Goal: Task Accomplishment & Management: Manage account settings

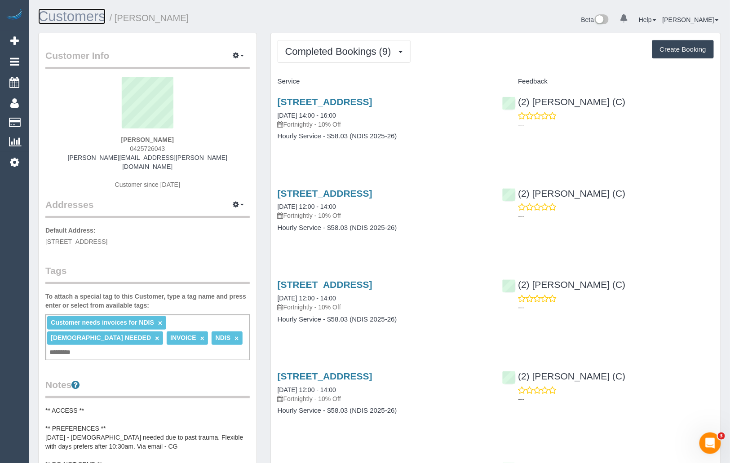
click at [59, 12] on link "Customers" at bounding box center [71, 17] width 67 height 16
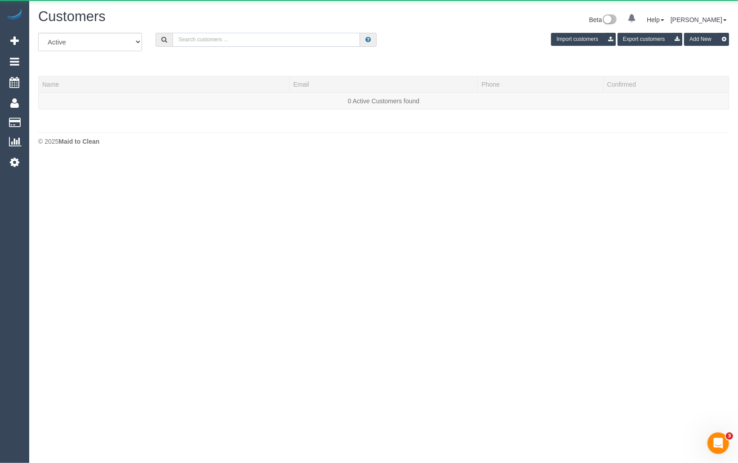
click at [259, 41] on input "text" at bounding box center [265, 40] width 187 height 14
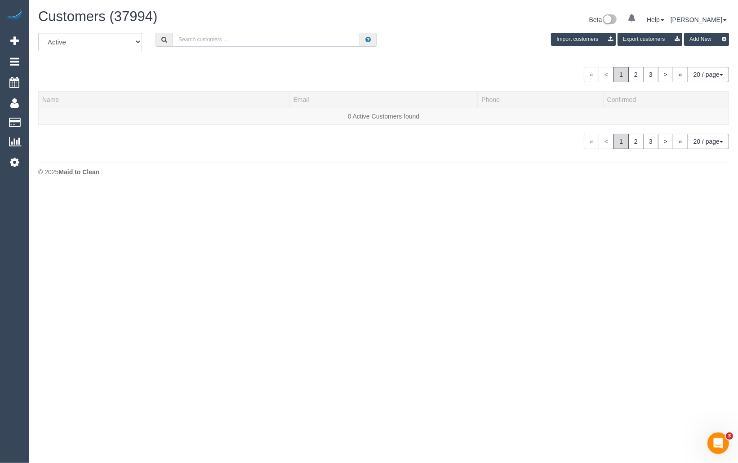
paste input "Sarah Anne DeGuara"
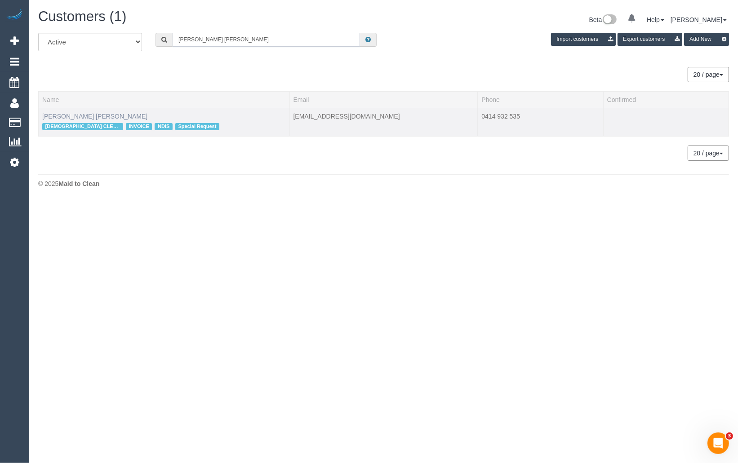
type input "Sarah Anne DeGuara"
click at [91, 114] on link "Sarah Anne DeGuara" at bounding box center [94, 116] width 105 height 7
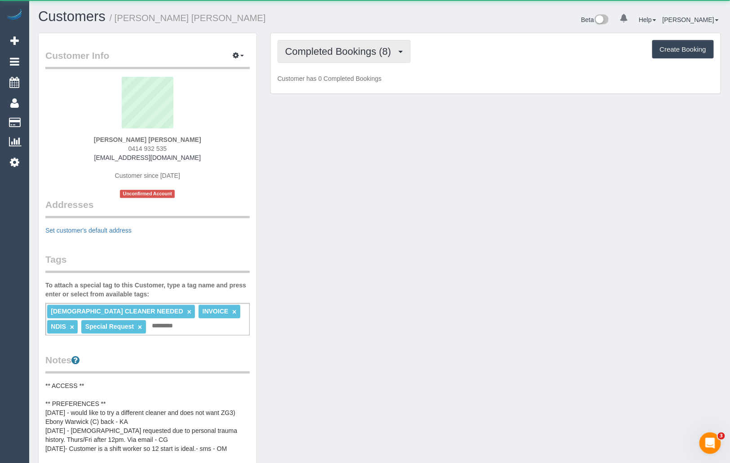
click at [340, 53] on span "Completed Bookings (8)" at bounding box center [340, 51] width 110 height 11
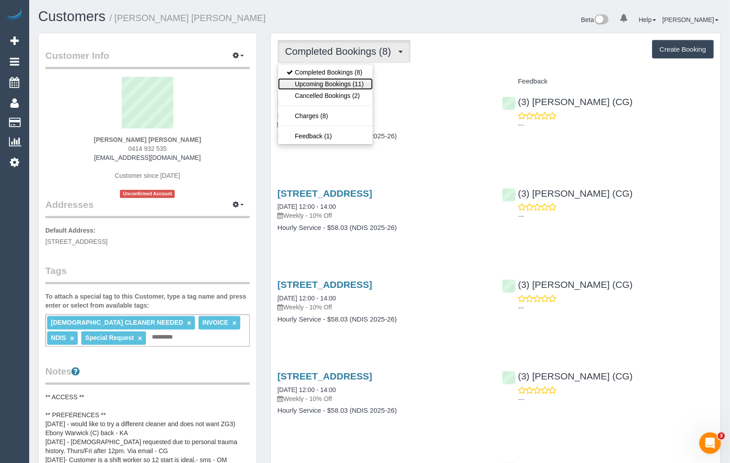
click at [333, 80] on link "Upcoming Bookings (11)" at bounding box center [325, 84] width 95 height 12
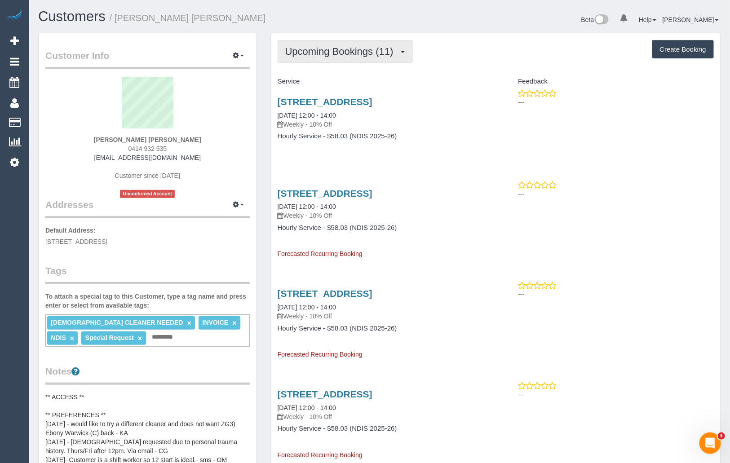
click at [305, 55] on span "Upcoming Bookings (11)" at bounding box center [341, 51] width 113 height 11
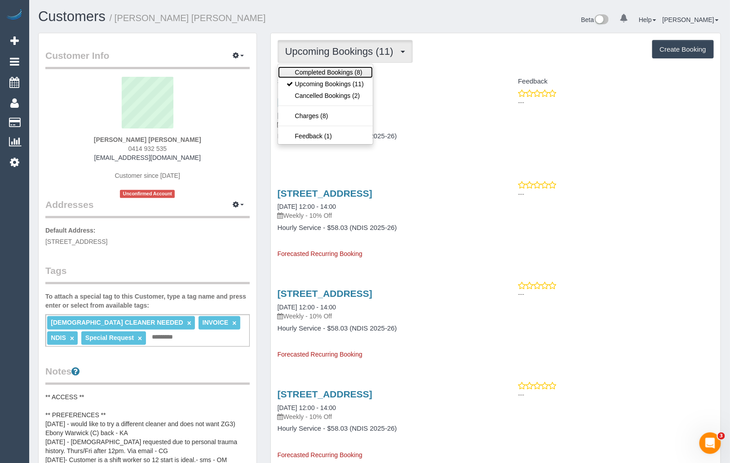
click at [305, 69] on link "Completed Bookings (8)" at bounding box center [325, 72] width 95 height 12
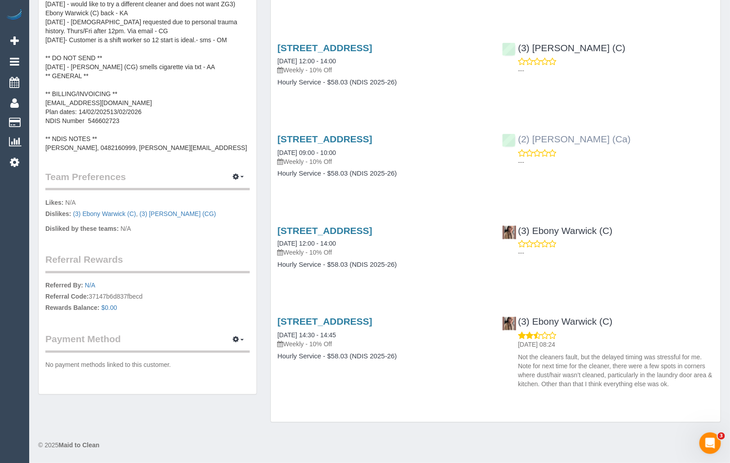
scroll to position [466, 0]
click at [557, 144] on link "(2) Aisha Houssenali (Ca)" at bounding box center [566, 139] width 128 height 10
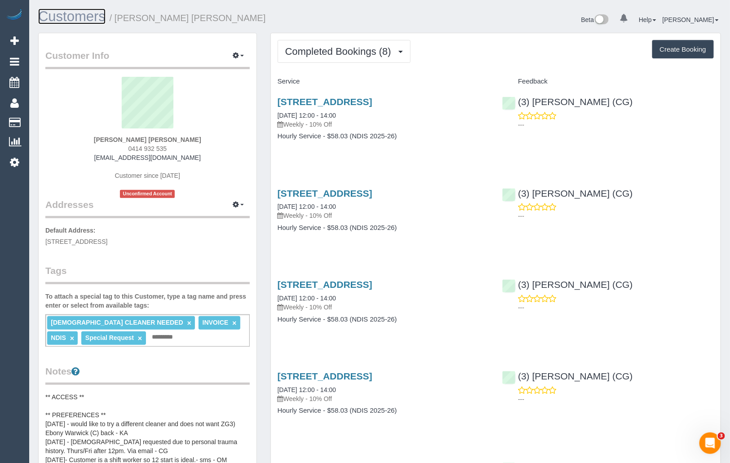
click at [62, 20] on link "Customers" at bounding box center [71, 17] width 67 height 16
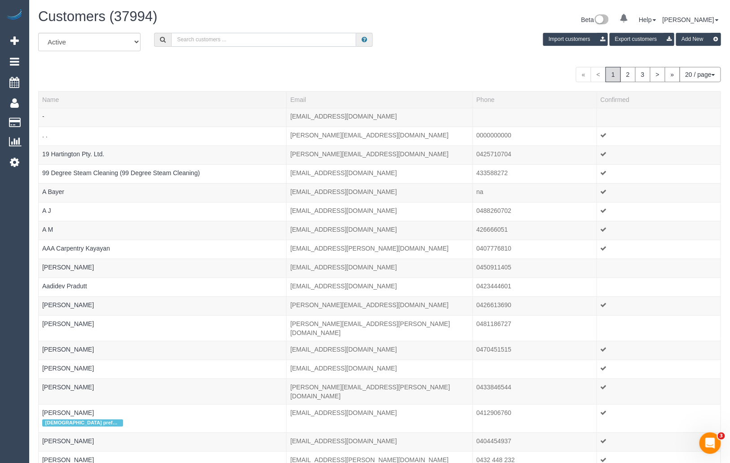
click at [206, 42] on input "text" at bounding box center [263, 40] width 185 height 14
paste input "[PHONE_NUMBER]"
drag, startPoint x: 186, startPoint y: 39, endPoint x: 175, endPoint y: 39, distance: 11.2
click at [175, 39] on input "[PHONE_NUMBER]" at bounding box center [263, 40] width 185 height 14
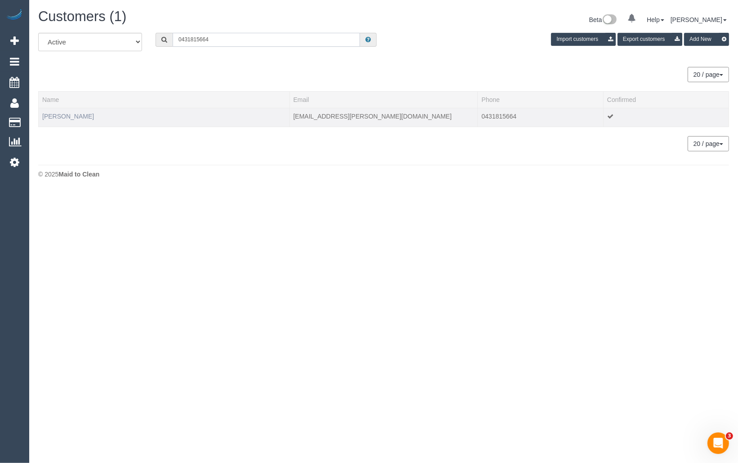
type input "0431815664"
click at [73, 113] on link "[PERSON_NAME]" at bounding box center [68, 116] width 52 height 7
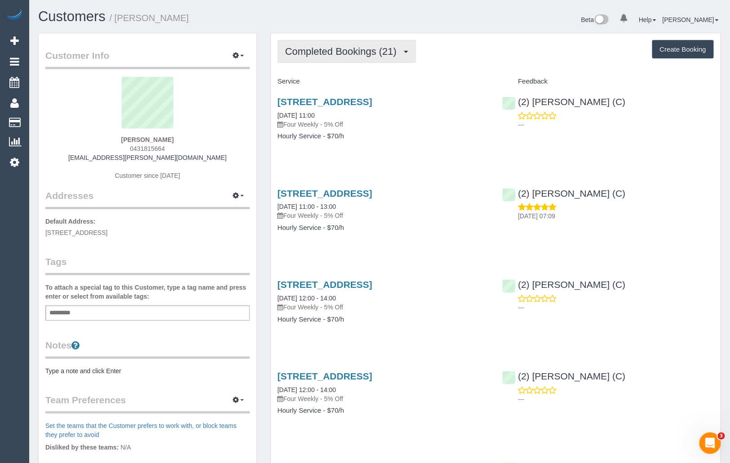
click at [394, 49] on span "Completed Bookings (21)" at bounding box center [343, 51] width 116 height 11
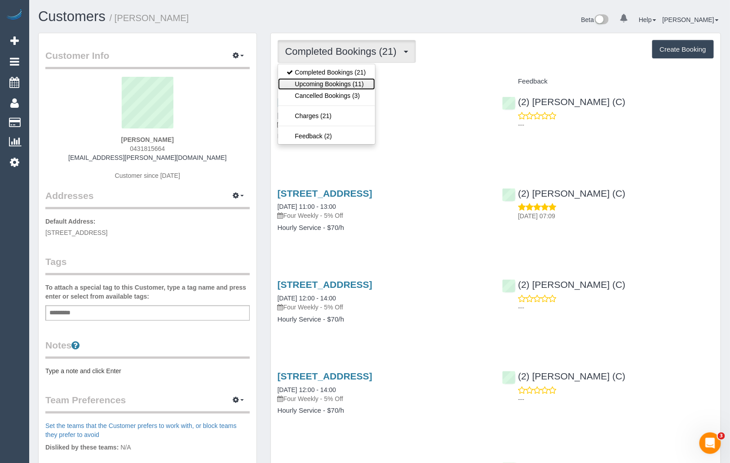
click at [357, 79] on link "Upcoming Bookings (11)" at bounding box center [326, 84] width 97 height 12
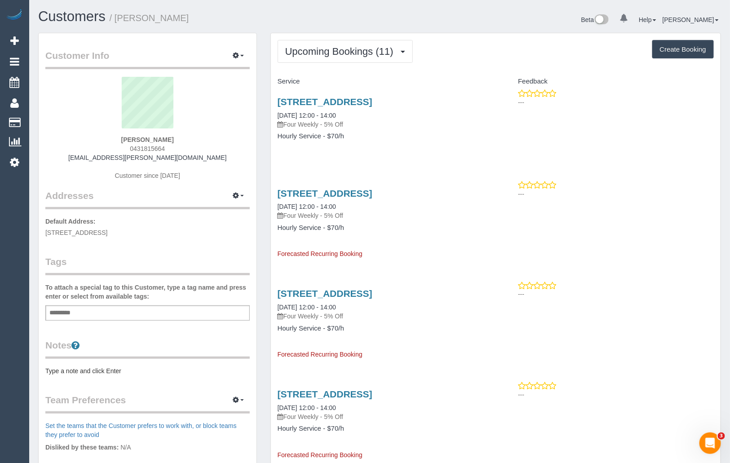
scroll to position [2, 0]
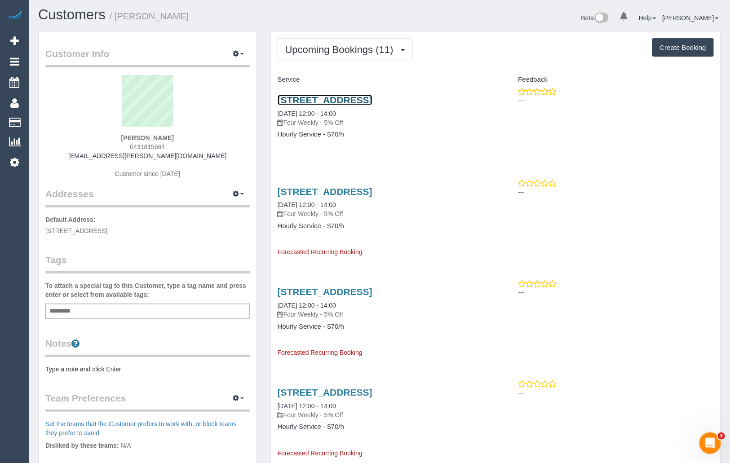
click at [361, 99] on link "480 Albion St, 101, Brunswick West, VIC 3055" at bounding box center [325, 100] width 95 height 10
click at [62, 18] on link "Customers" at bounding box center [71, 15] width 67 height 16
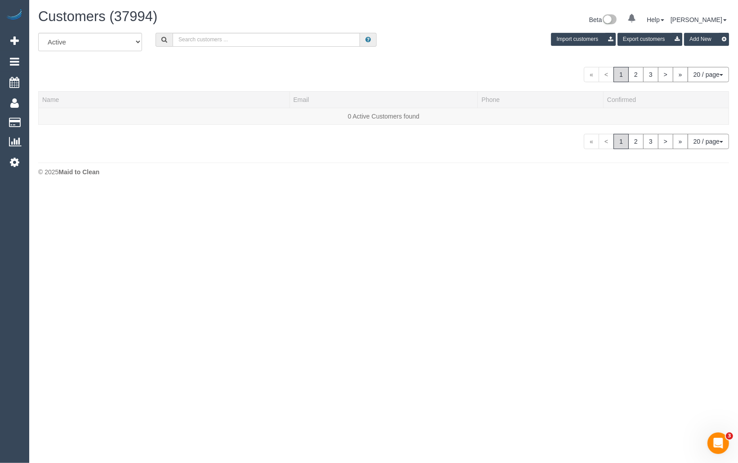
click at [243, 46] on div "All Active Archived Import customers Export customers Add New" at bounding box center [383, 45] width 704 height 25
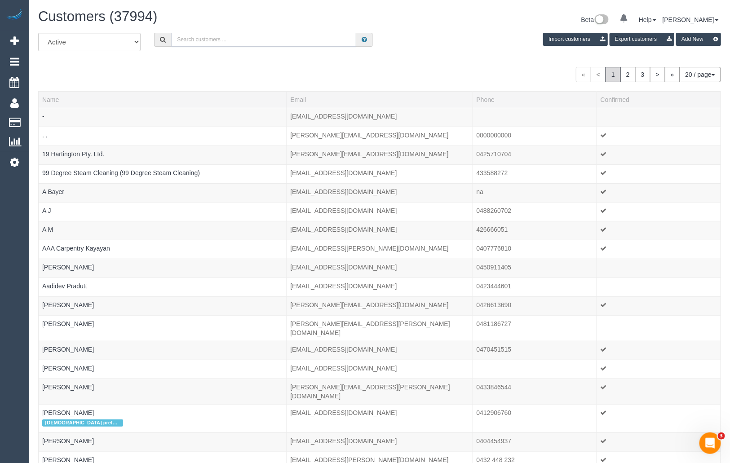
click at [252, 40] on input "text" at bounding box center [263, 40] width 185 height 14
paste input "Laura Andison"
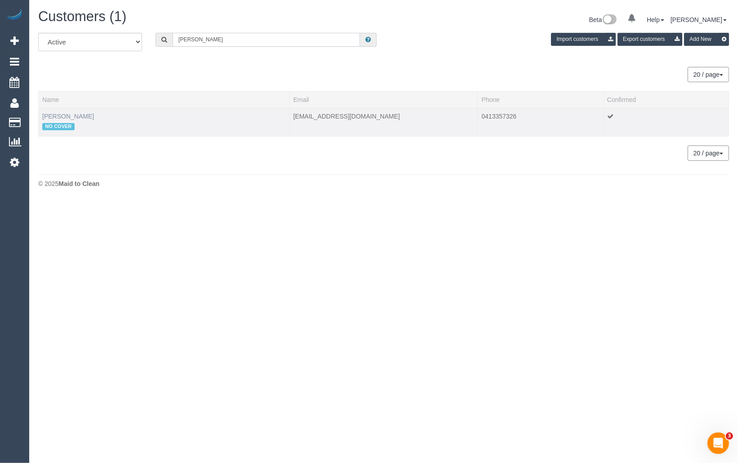
type input "Laura Andison"
click at [76, 116] on link "Laura Andison" at bounding box center [68, 116] width 52 height 7
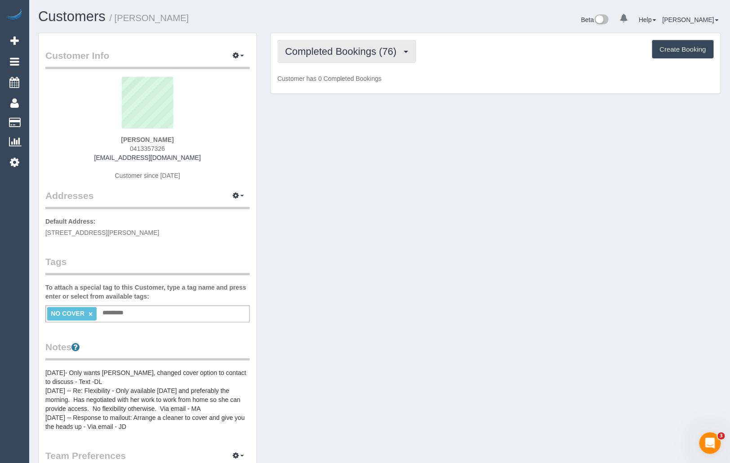
click at [359, 49] on span "Completed Bookings (76)" at bounding box center [343, 51] width 116 height 11
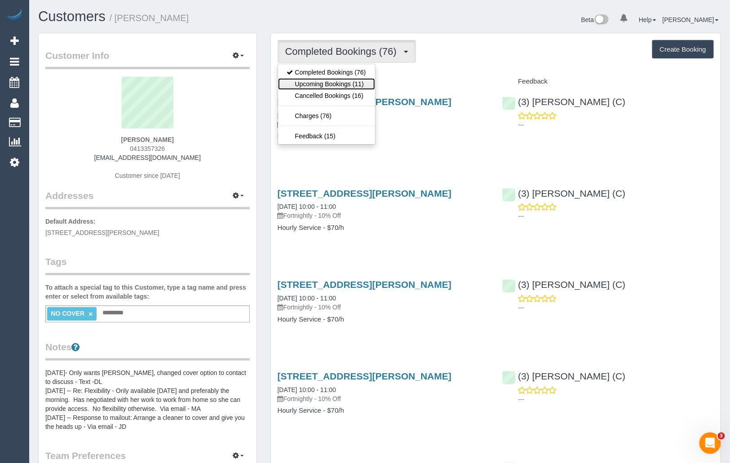
click at [347, 78] on link "Upcoming Bookings (11)" at bounding box center [326, 84] width 97 height 12
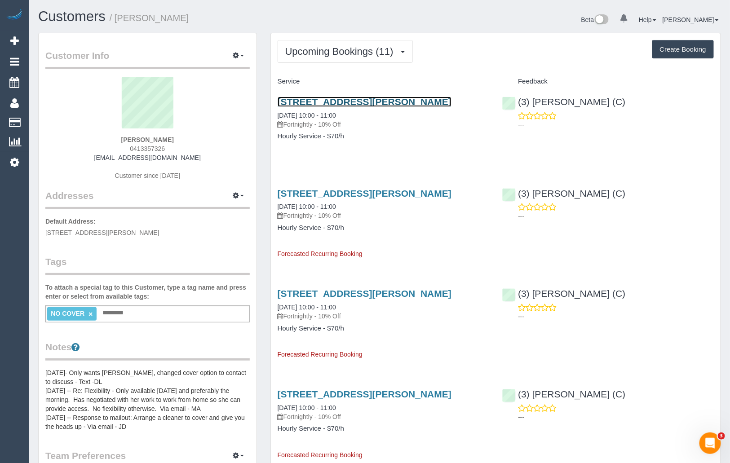
click at [417, 103] on link "15 Hutchinson Street, Brunswick East, VIC 3057" at bounding box center [365, 102] width 174 height 10
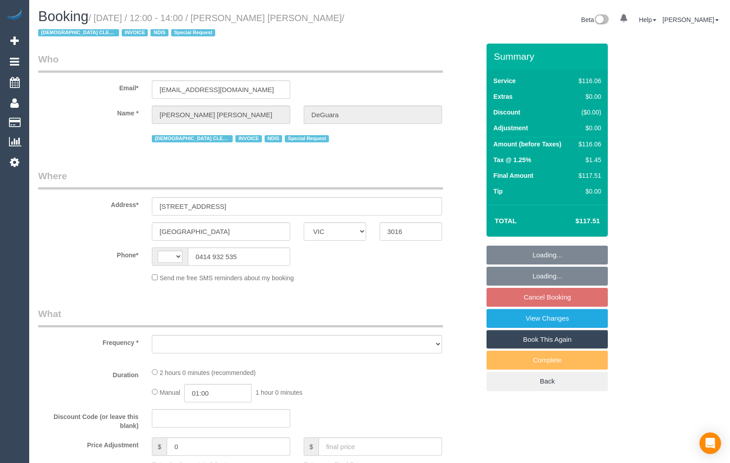
select select "VIC"
select select "object:301"
select select "number:27"
select select "number:14"
select select "number:18"
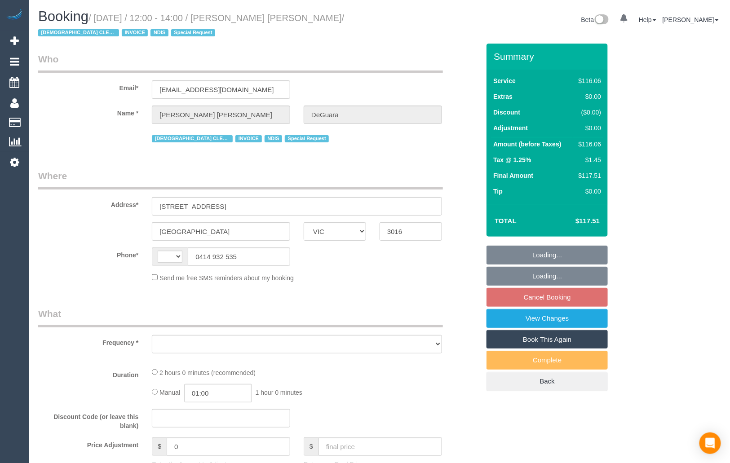
select select "number:36"
select select "number:35"
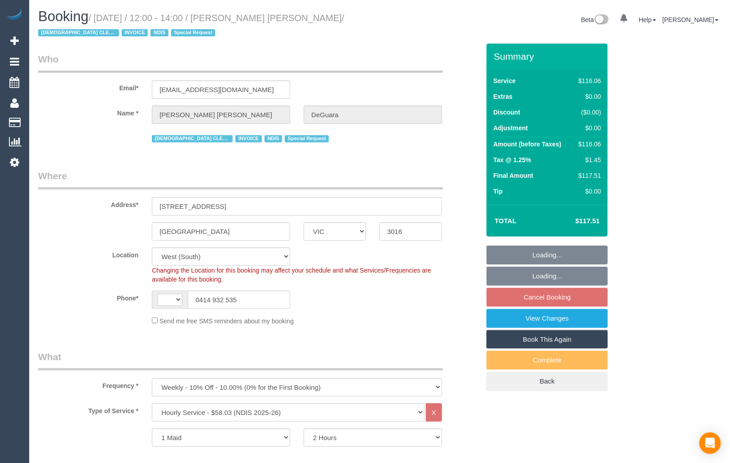
select select "object:513"
select select "string:AU"
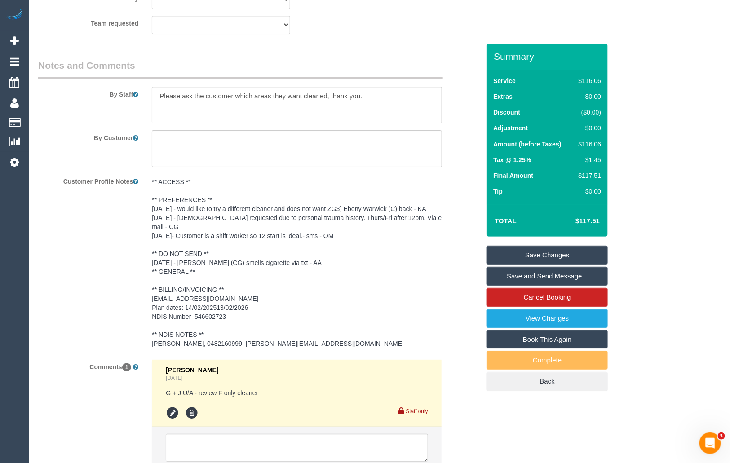
scroll to position [1282, 0]
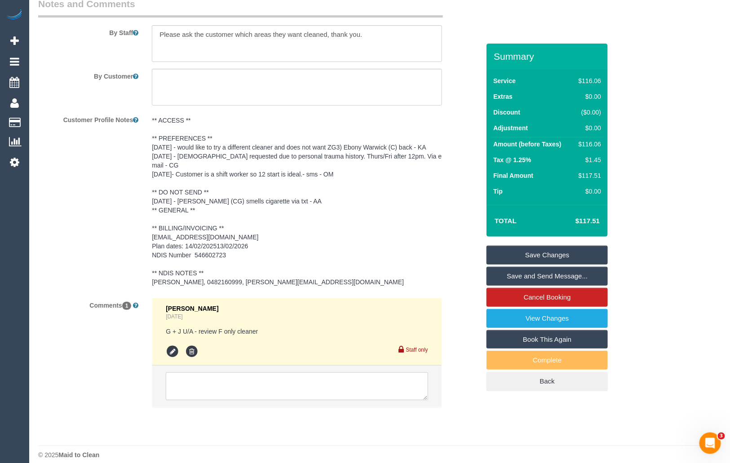
click at [268, 372] on textarea at bounding box center [297, 386] width 262 height 28
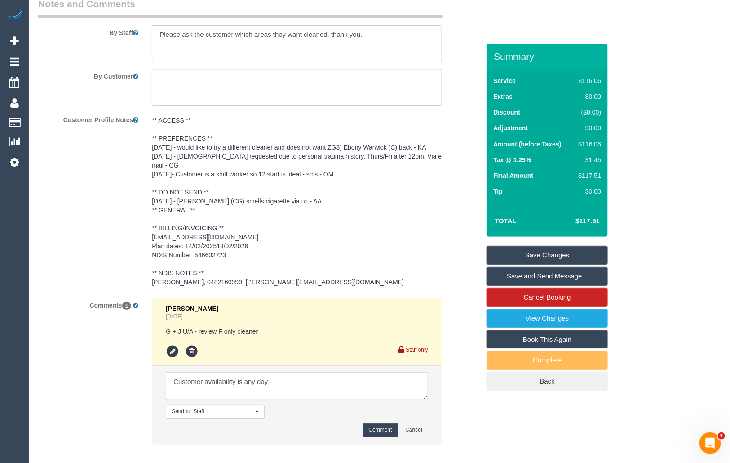
click at [323, 372] on textarea at bounding box center [297, 386] width 262 height 28
type textarea "Customer availability is any day from 1pm via SMS"
click at [379, 423] on button "Comment" at bounding box center [380, 430] width 35 height 14
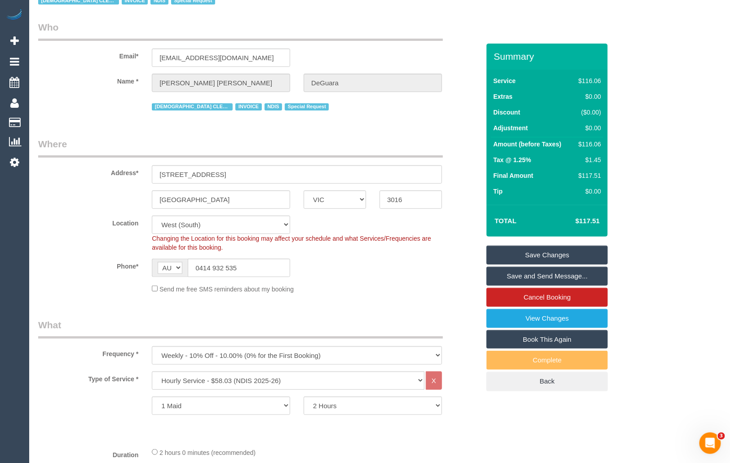
scroll to position [0, 0]
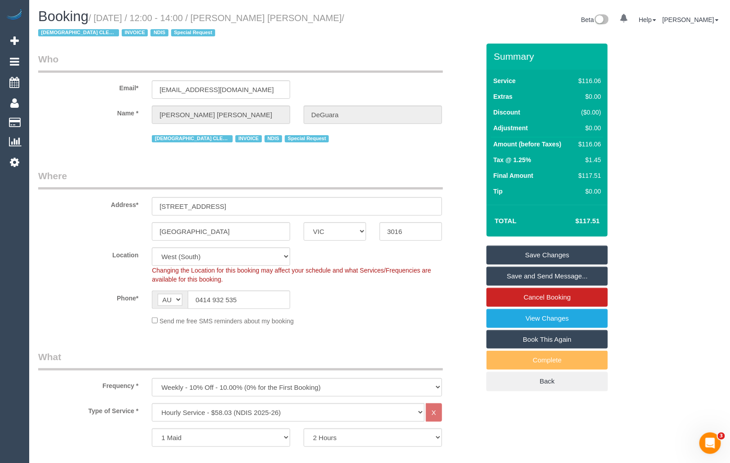
drag, startPoint x: 244, startPoint y: 17, endPoint x: 326, endPoint y: 19, distance: 82.2
click at [326, 19] on small "/ October 10, 2025 / 12:00 - 14:00 / Sarah Anne DeGuara / FEMALE CLEANER NEEDED…" at bounding box center [191, 25] width 306 height 25
copy small "Sarah Anne DeGuara"
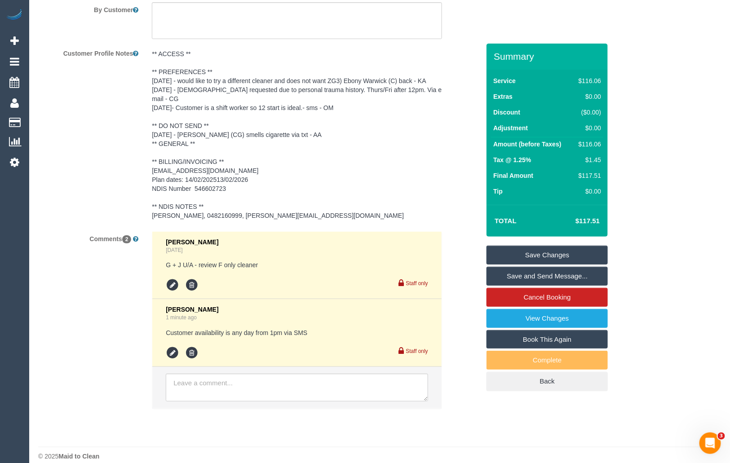
scroll to position [1349, 0]
click at [170, 345] on icon at bounding box center [172, 351] width 13 height 13
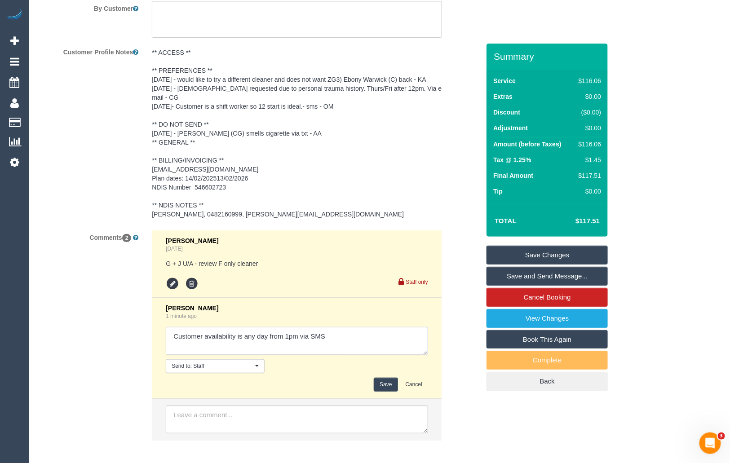
click at [345, 328] on textarea at bounding box center [297, 341] width 262 height 28
paste textarea "(2) Aisha Houssenali (Ca)"
type textarea "Customer availability is any day from 1pm via SMS Customer specifically asking …"
click at [383, 378] on button "Save" at bounding box center [386, 385] width 24 height 14
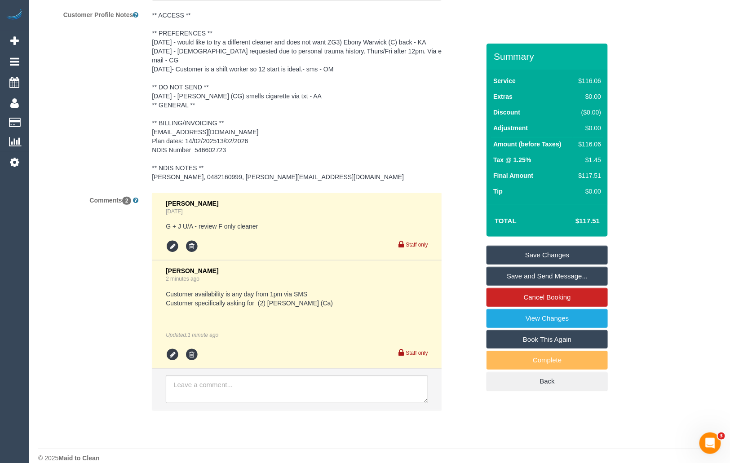
scroll to position [1390, 0]
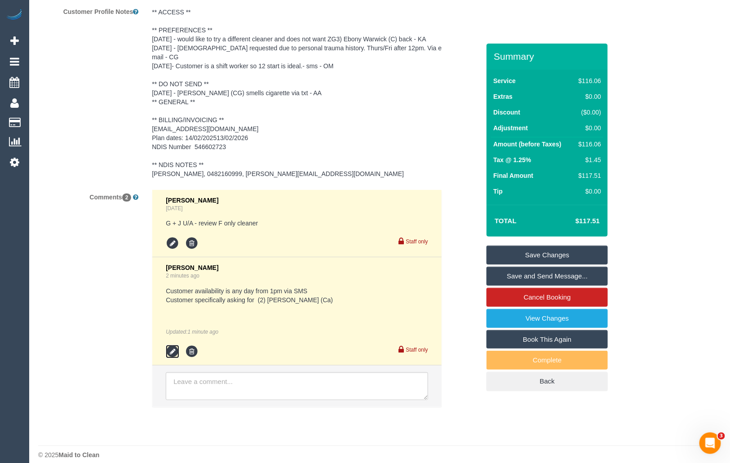
click at [174, 345] on icon at bounding box center [172, 351] width 13 height 13
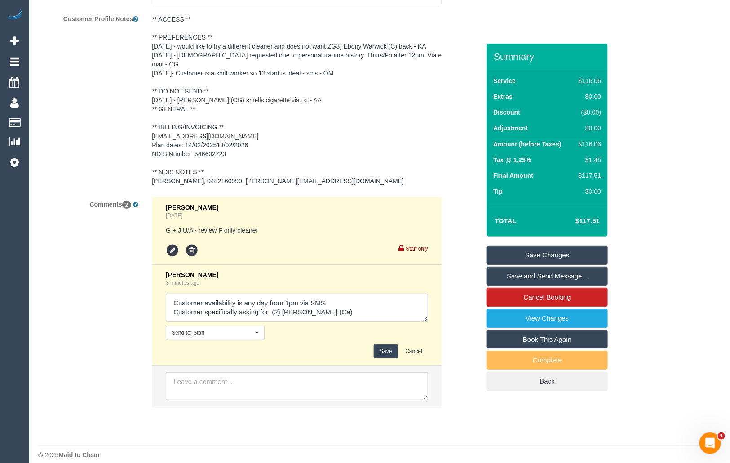
click at [365, 301] on textarea at bounding box center [297, 308] width 262 height 28
type textarea "Customer availability is any day from 1pm via SMS Customer specifically asking …"
click at [387, 345] on button "Save" at bounding box center [386, 352] width 24 height 14
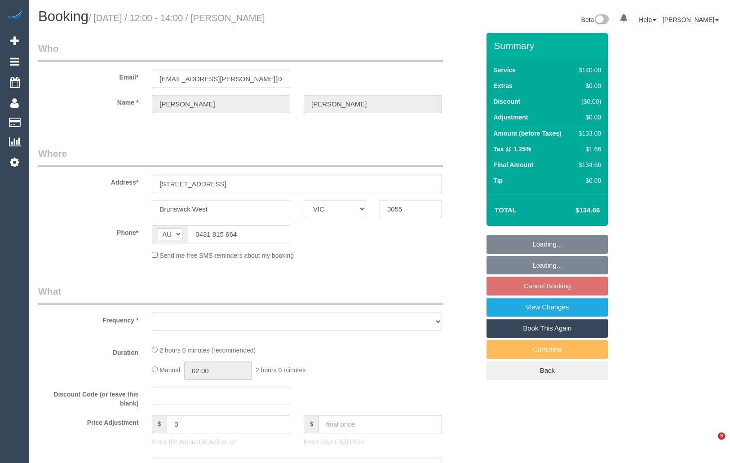
select select "VIC"
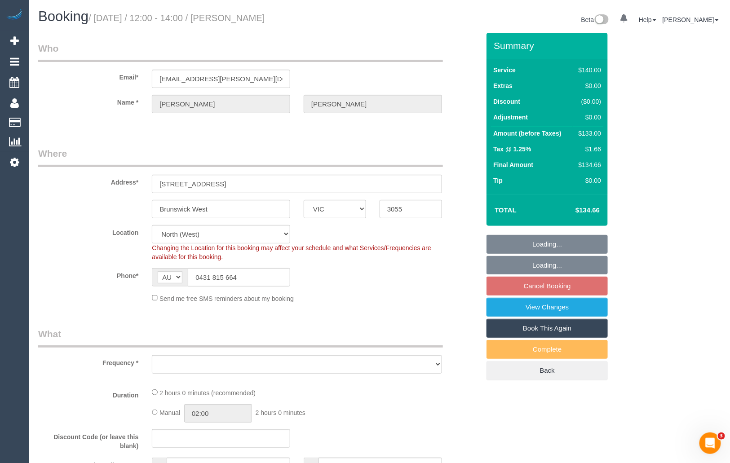
select select "string:stripe-pm_1QeoCq2GScqysDRVEga0rmOU"
select select "number:29"
select select "number:14"
select select "number:19"
select select "number:24"
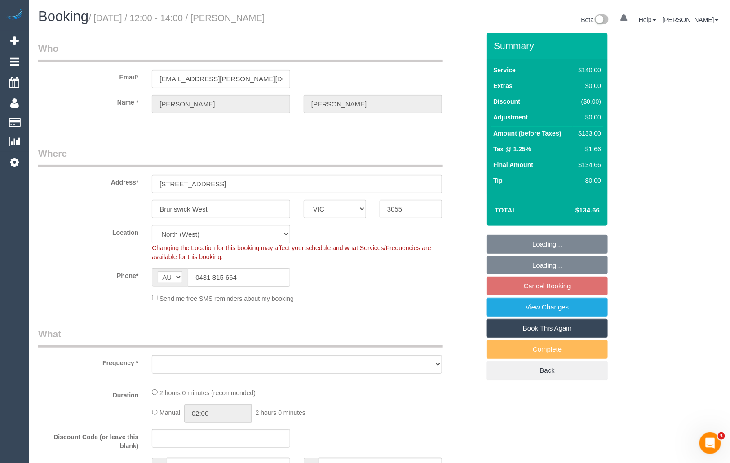
select select "number:34"
select select "number:13"
select select "object:709"
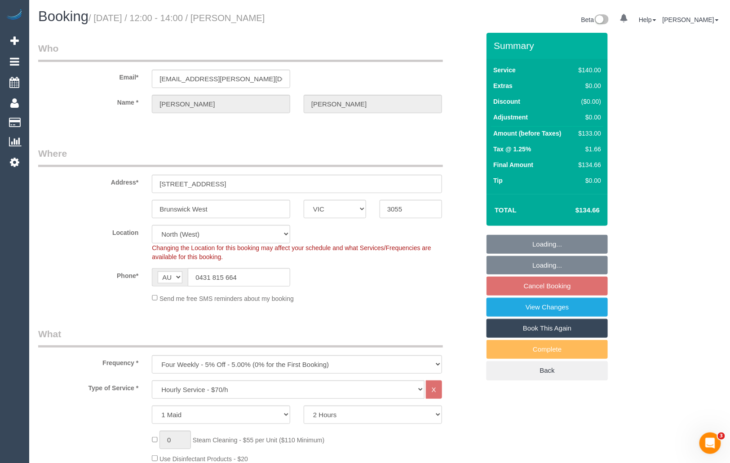
select select "spot4"
select select "object:1566"
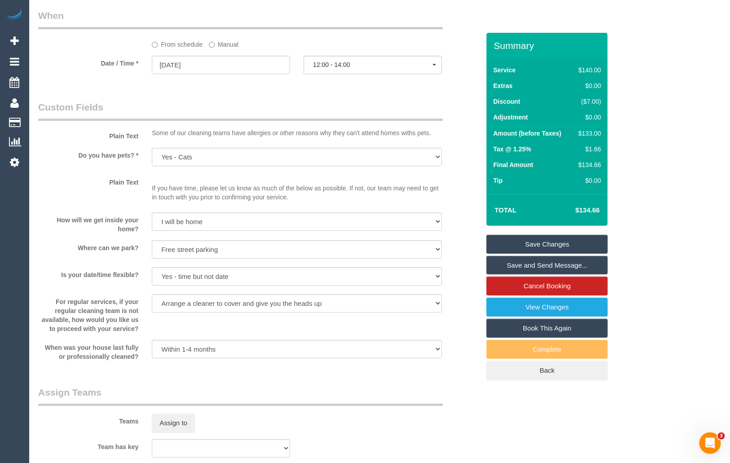
scroll to position [998, 0]
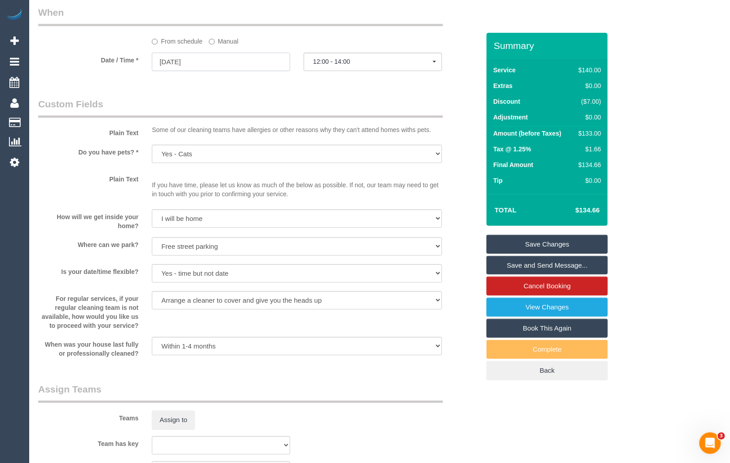
click at [216, 63] on input "15/10/2025" at bounding box center [221, 62] width 138 height 18
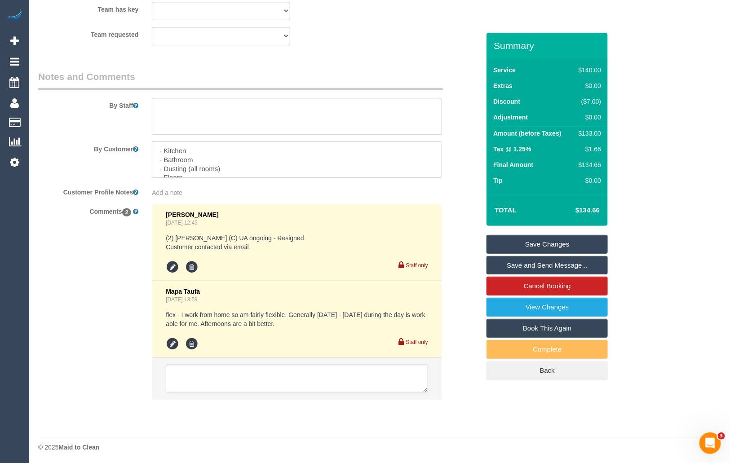
scroll to position [1436, 0]
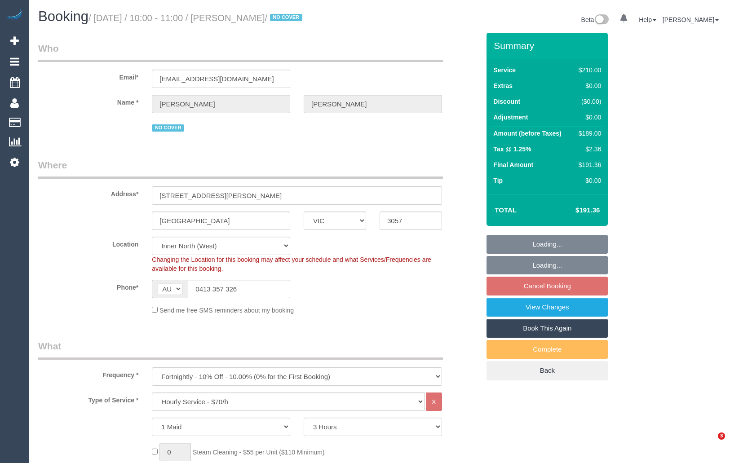
select select "VIC"
select select "180"
select select "number:27"
select select "number:14"
select select "number:19"
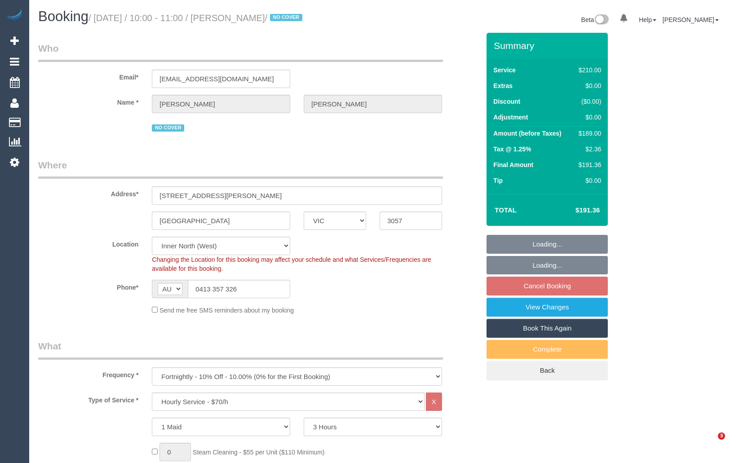
select select "number:24"
select select "number:35"
select select "number:26"
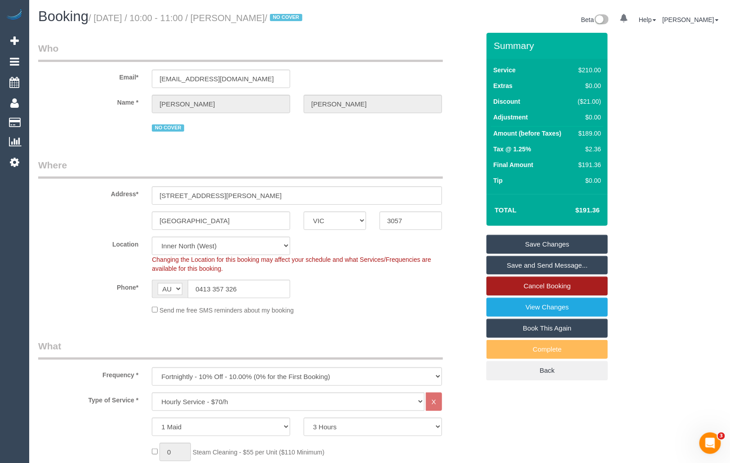
click at [543, 284] on link "Cancel Booking" at bounding box center [546, 286] width 121 height 19
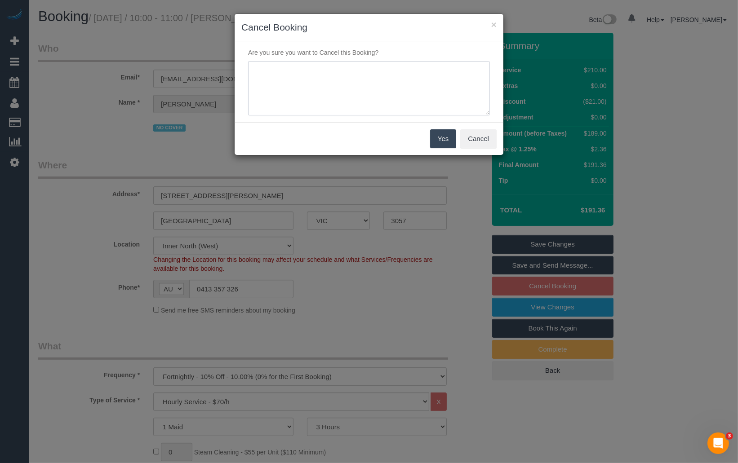
click at [361, 102] on textarea at bounding box center [369, 88] width 242 height 55
paste textarea "Our sewerage is having problems"
drag, startPoint x: 260, startPoint y: 72, endPoint x: 245, endPoint y: 70, distance: 15.4
click at [245, 70] on div at bounding box center [368, 88] width 255 height 55
click at [452, 71] on textarea at bounding box center [369, 88] width 242 height 55
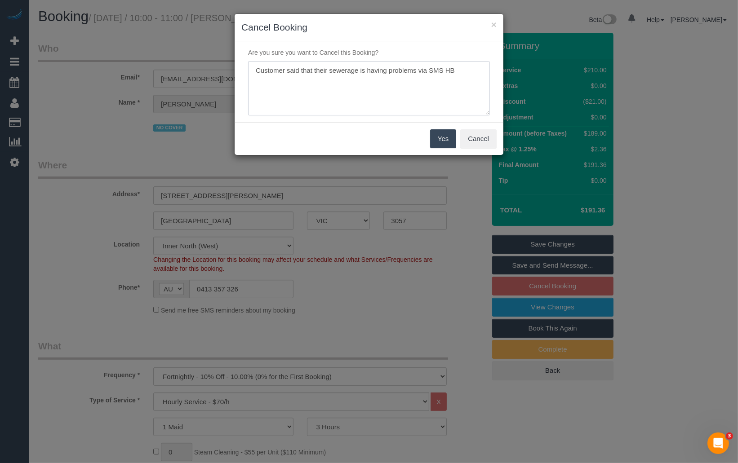
type textarea "Customer said that their sewerage is having problems via SMS HB"
click at [442, 140] on button "Yes" at bounding box center [443, 138] width 26 height 19
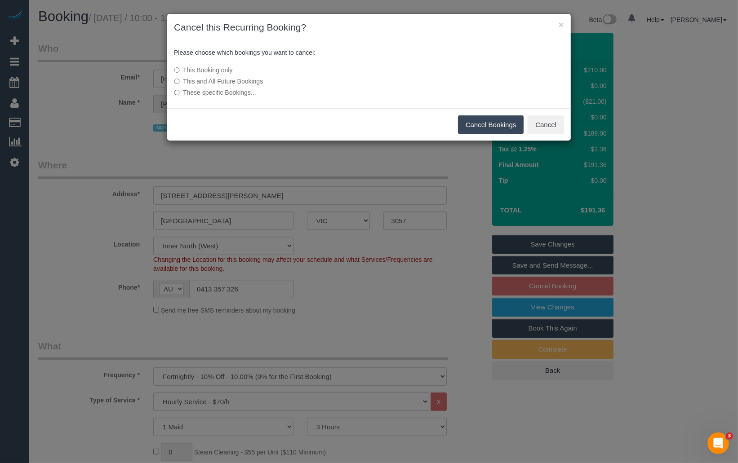
click at [495, 125] on button "Cancel Bookings" at bounding box center [491, 124] width 66 height 19
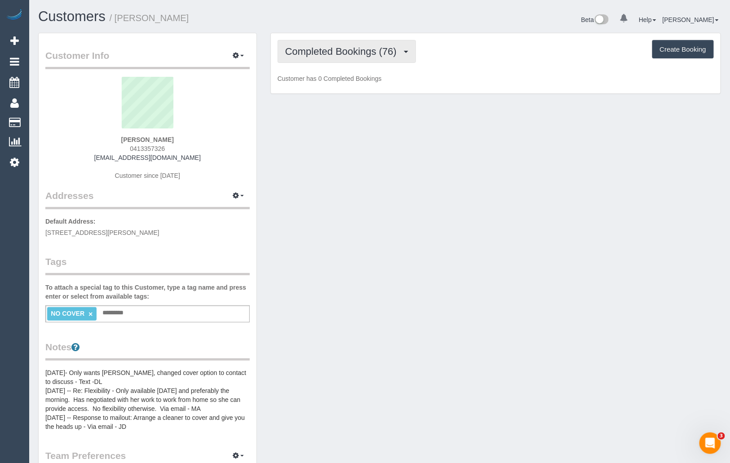
click at [373, 48] on span "Completed Bookings (76)" at bounding box center [343, 51] width 116 height 11
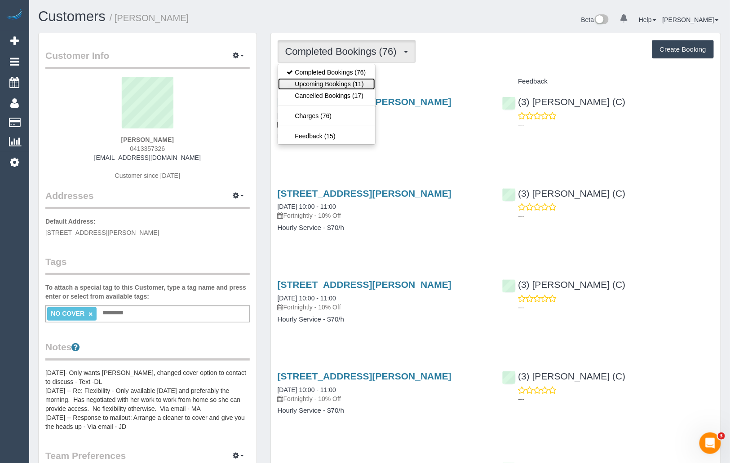
click at [348, 83] on link "Upcoming Bookings (11)" at bounding box center [326, 84] width 97 height 12
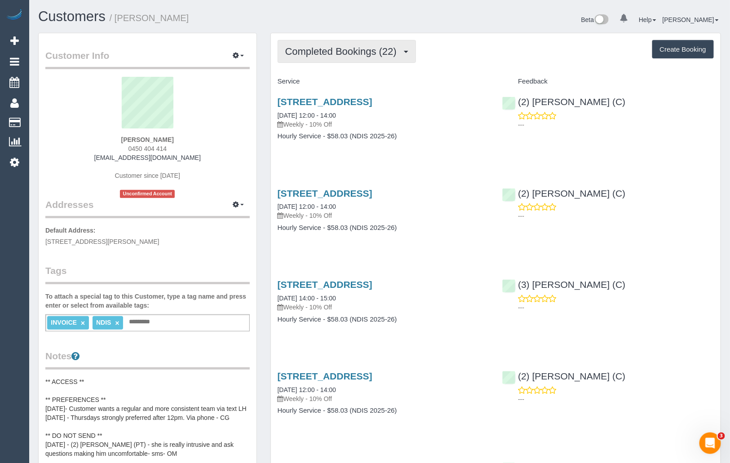
click at [384, 52] on span "Completed Bookings (22)" at bounding box center [343, 51] width 116 height 11
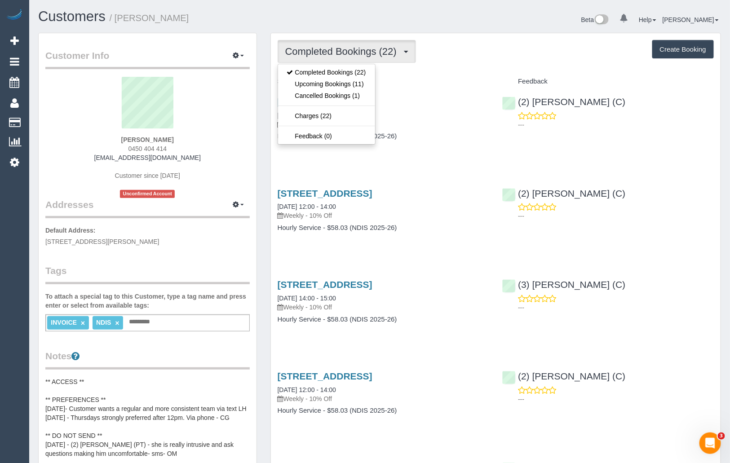
click at [192, 354] on legend "Notes" at bounding box center [147, 359] width 204 height 20
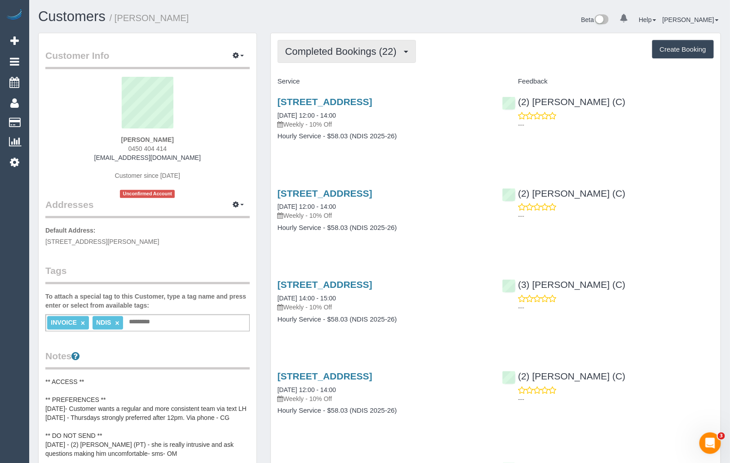
click at [340, 55] on span "Completed Bookings (22)" at bounding box center [343, 51] width 116 height 11
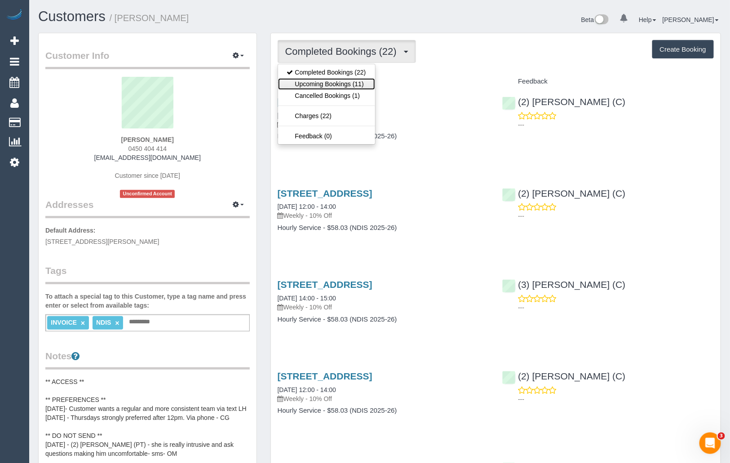
click at [331, 81] on link "Upcoming Bookings (11)" at bounding box center [326, 84] width 97 height 12
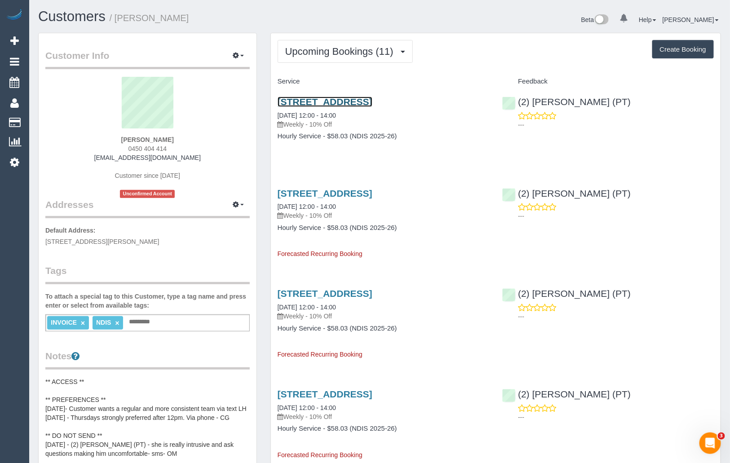
click at [343, 103] on link "[STREET_ADDRESS]" at bounding box center [325, 102] width 95 height 10
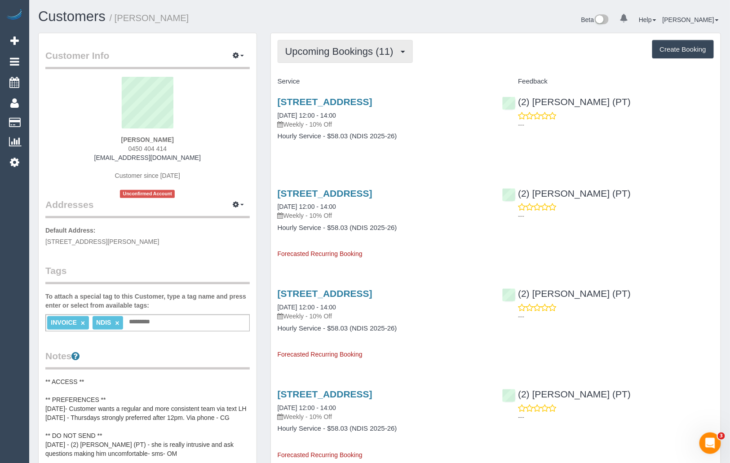
click at [308, 43] on button "Upcoming Bookings (11)" at bounding box center [345, 51] width 135 height 23
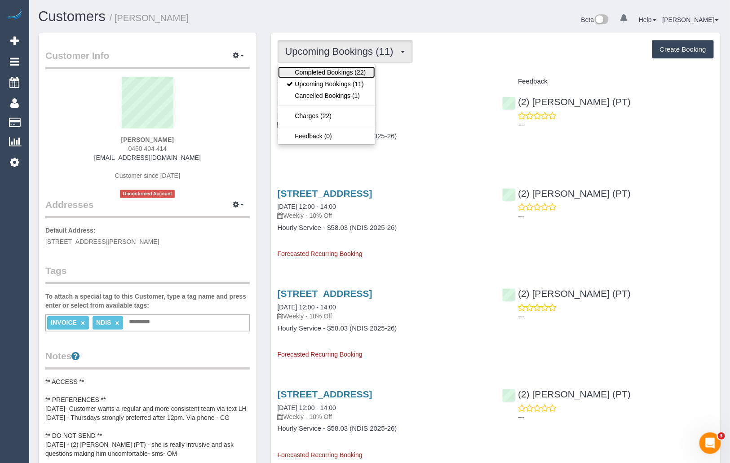
click at [309, 71] on link "Completed Bookings (22)" at bounding box center [326, 72] width 97 height 12
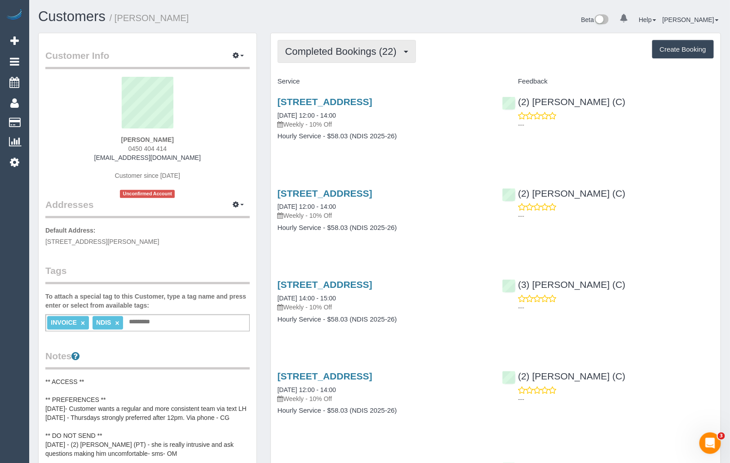
click at [312, 55] on span "Completed Bookings (22)" at bounding box center [343, 51] width 116 height 11
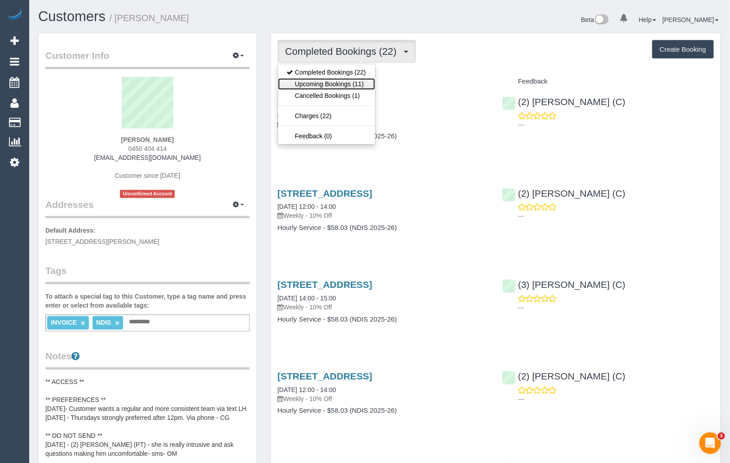
click at [306, 85] on link "Upcoming Bookings (11)" at bounding box center [326, 84] width 97 height 12
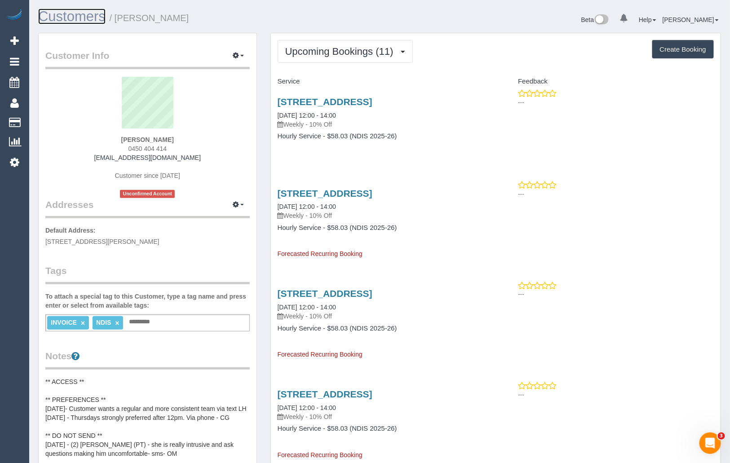
click at [64, 17] on link "Customers" at bounding box center [71, 17] width 67 height 16
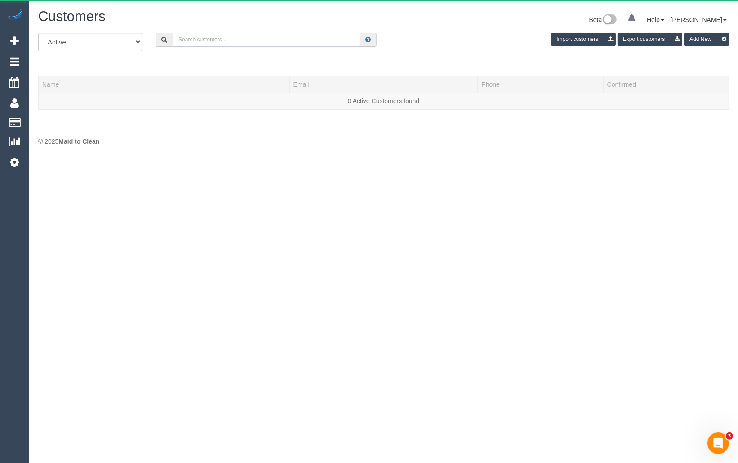
click at [247, 41] on input "text" at bounding box center [265, 40] width 187 height 14
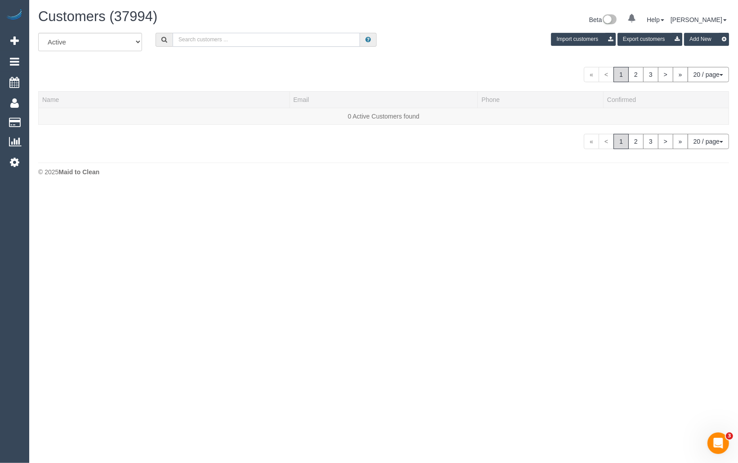
paste input "[PHONE_NUMBER]"
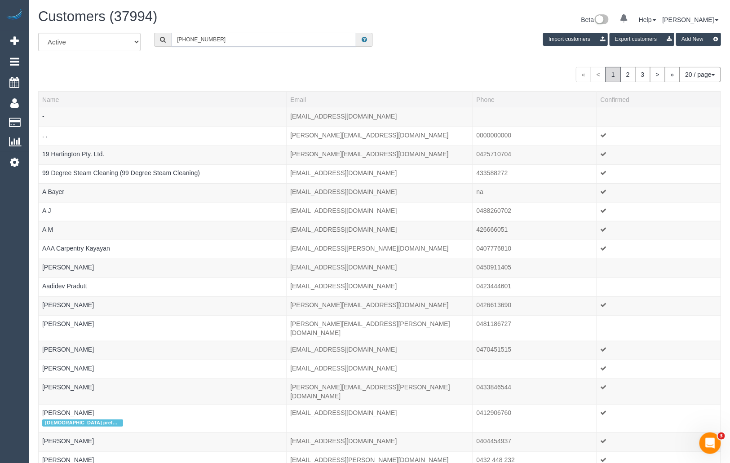
drag, startPoint x: 187, startPoint y: 40, endPoint x: 168, endPoint y: 38, distance: 18.9
click at [168, 38] on div "[PHONE_NUMBER]" at bounding box center [263, 40] width 219 height 14
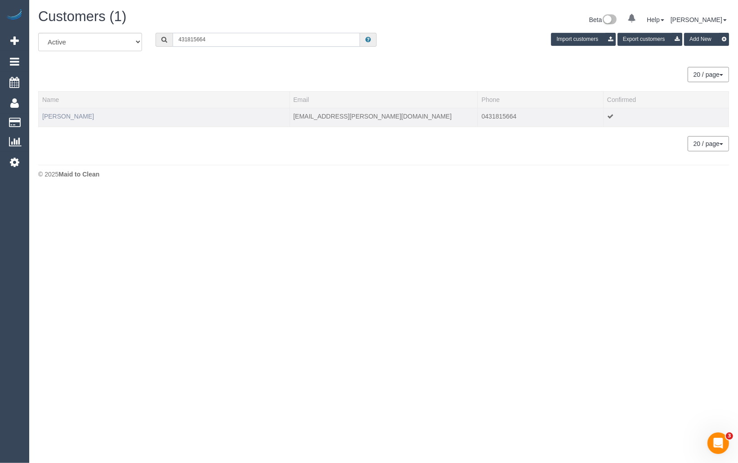
type input "431815664"
click at [71, 115] on link "[PERSON_NAME]" at bounding box center [68, 116] width 52 height 7
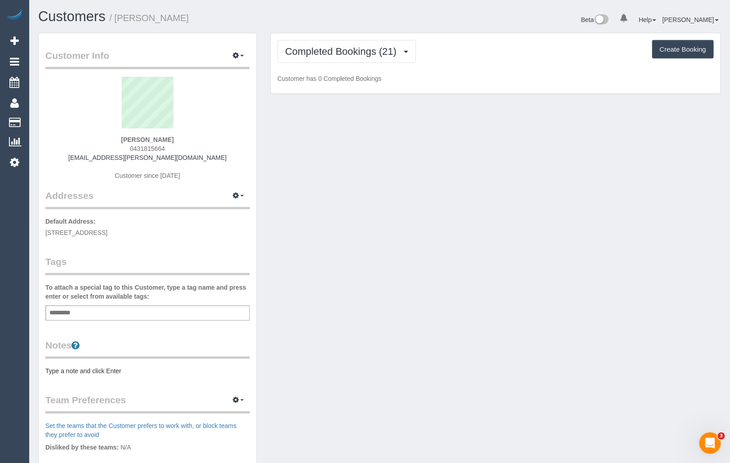
drag, startPoint x: 179, startPoint y: 139, endPoint x: 115, endPoint y: 141, distance: 64.7
click at [115, 141] on div "[PERSON_NAME] 0431815664 [PERSON_NAME][EMAIL_ADDRESS][PERSON_NAME][DOMAIN_NAME]…" at bounding box center [147, 133] width 204 height 112
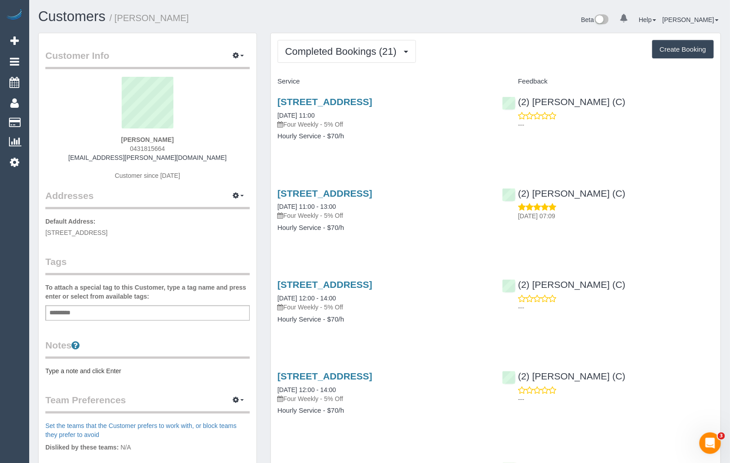
copy strong "Alexandra Neill"
click at [378, 53] on span "Completed Bookings (21)" at bounding box center [343, 51] width 116 height 11
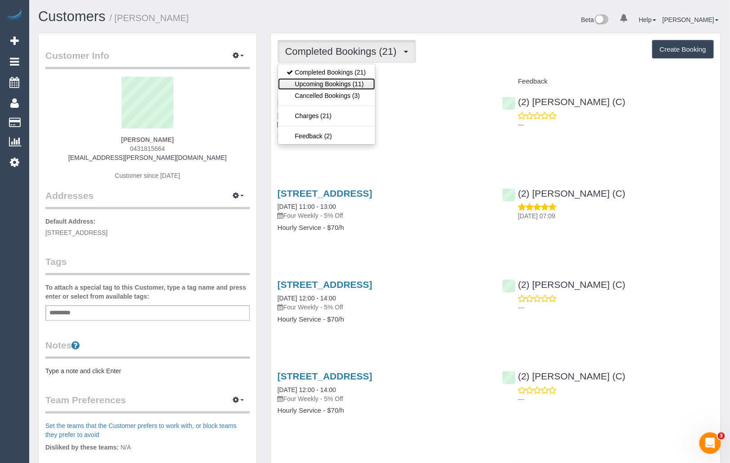
click at [327, 83] on link "Upcoming Bookings (11)" at bounding box center [326, 84] width 97 height 12
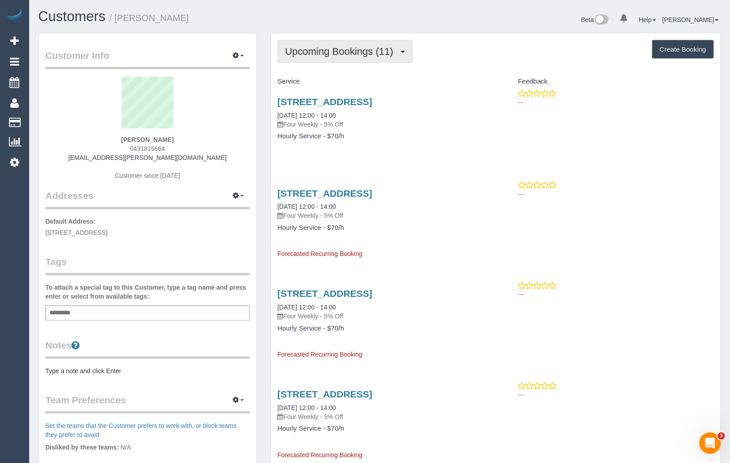
click at [390, 47] on span "Upcoming Bookings (11)" at bounding box center [341, 51] width 113 height 11
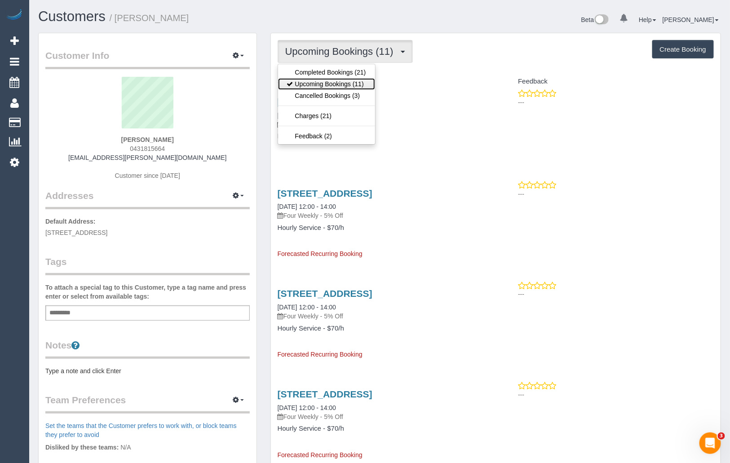
click at [357, 84] on link "Upcoming Bookings (11)" at bounding box center [326, 84] width 97 height 12
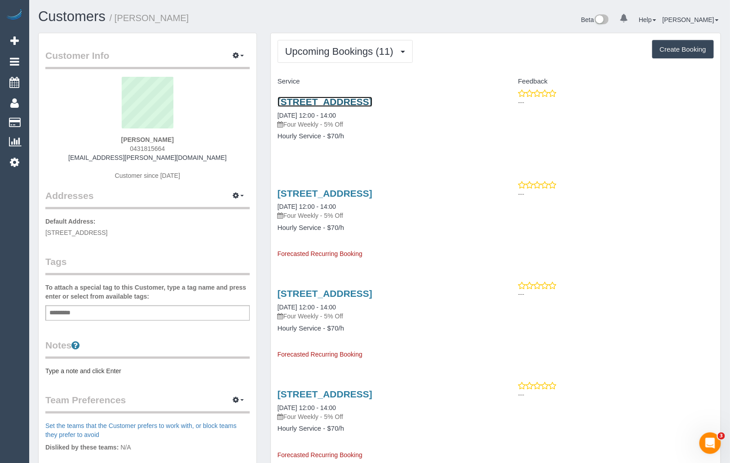
click at [336, 102] on link "480 Albion St, 101, Brunswick West, VIC 3055" at bounding box center [325, 102] width 95 height 10
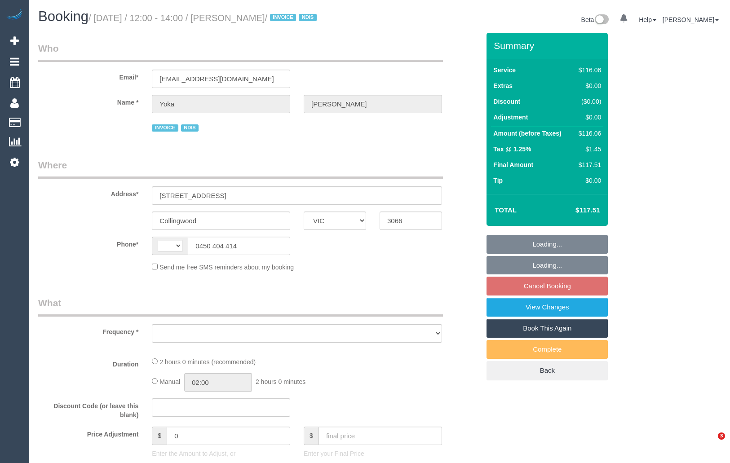
select select "VIC"
select select "object:278"
select select "number:28"
select select "number:14"
select select "number:19"
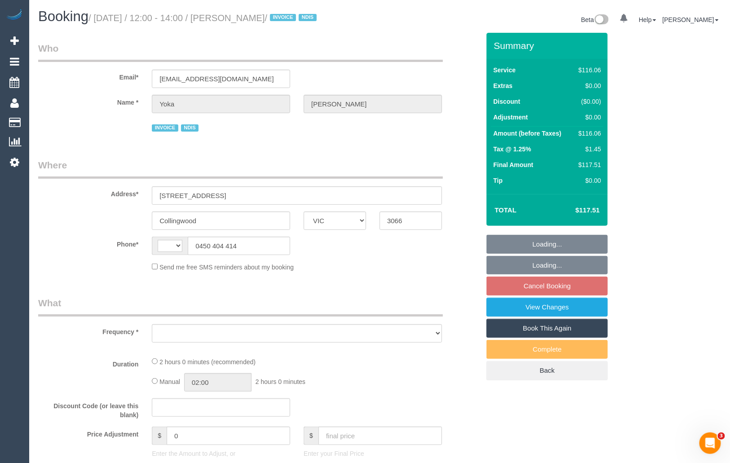
select select "number:25"
select select "number:35"
select select "number:11"
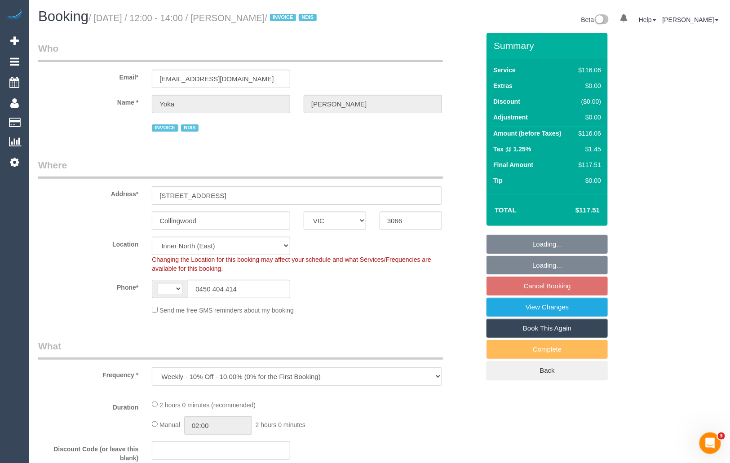
select select "object:431"
select select "string:AU"
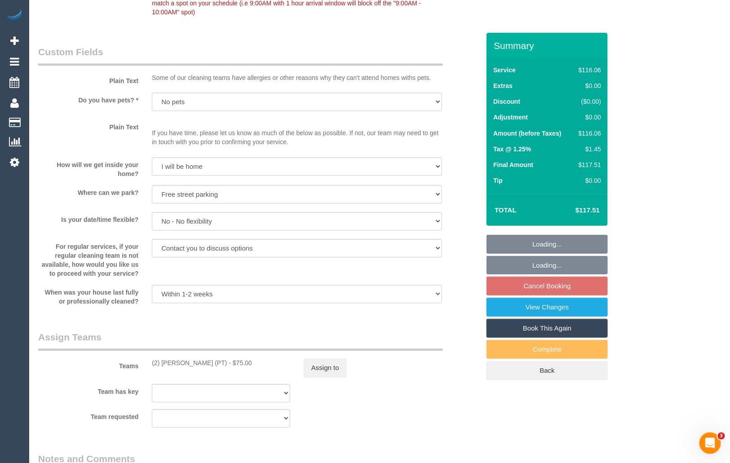
scroll to position [1203, 0]
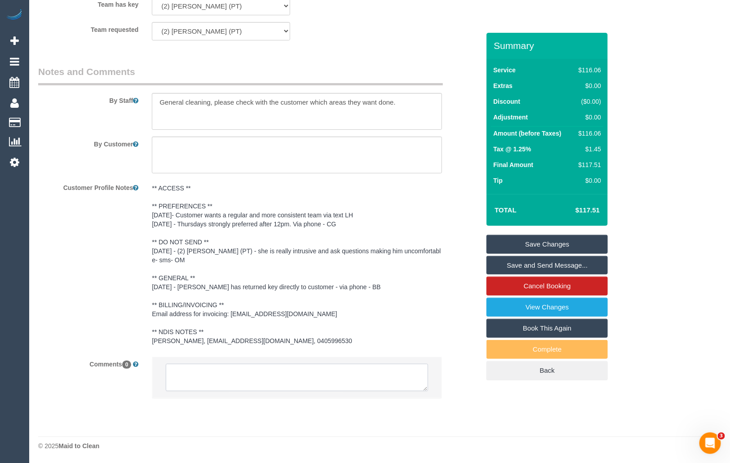
click at [202, 378] on textarea at bounding box center [297, 378] width 262 height 28
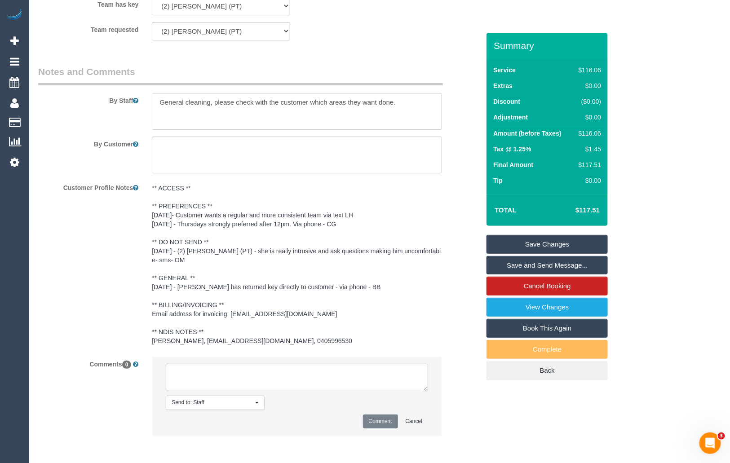
paste textarea "Cleaner(s) Unassigned: Reason Unassigned: One Off/Ongoing: Flexibility: Close a…"
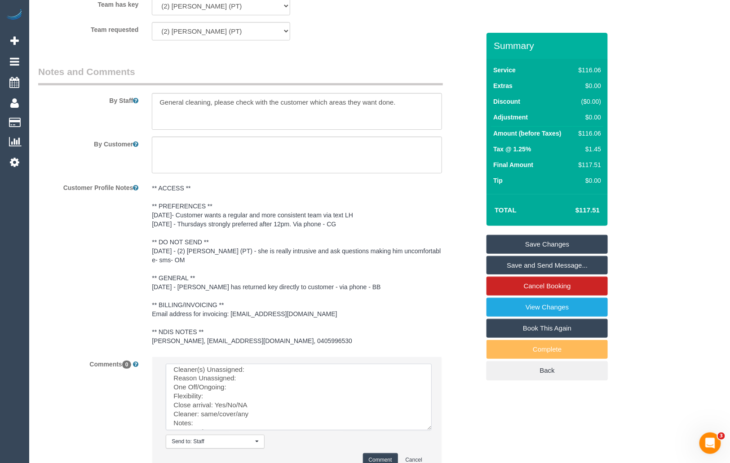
scroll to position [0, 0]
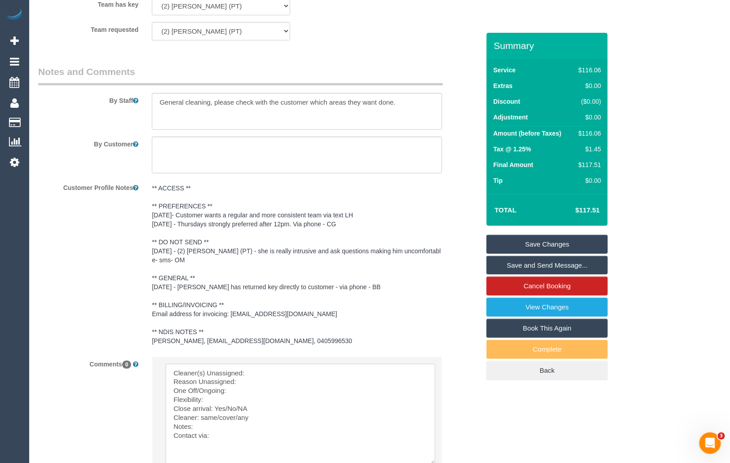
drag, startPoint x: 426, startPoint y: 389, endPoint x: 433, endPoint y: 463, distance: 73.6
click at [433, 463] on textarea at bounding box center [301, 414] width 270 height 101
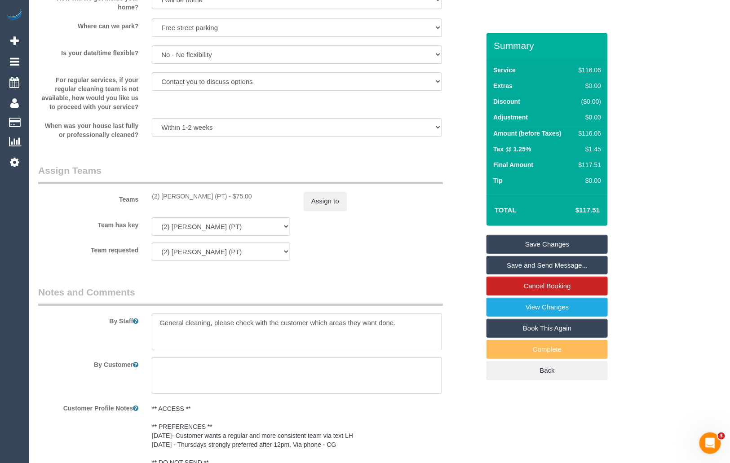
scroll to position [982, 0]
drag, startPoint x: 152, startPoint y: 194, endPoint x: 212, endPoint y: 194, distance: 59.7
click at [212, 194] on div "(2) [PERSON_NAME] (PT) - $75.00" at bounding box center [221, 196] width 138 height 9
copy div "(2) [PERSON_NAME] (PT)"
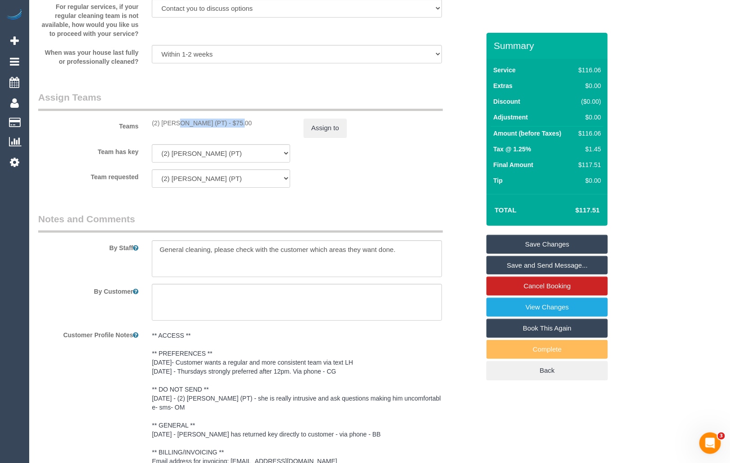
scroll to position [1313, 0]
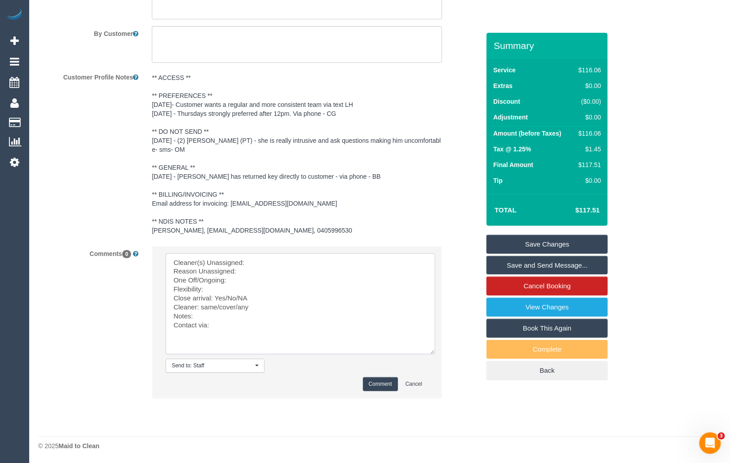
click at [261, 261] on textarea at bounding box center [301, 303] width 270 height 101
paste textarea "(2) [PERSON_NAME] (PT)"
click at [258, 270] on textarea at bounding box center [301, 303] width 270 height 101
paste textarea "intrusive and ask questions making me uncomfortable"
click at [329, 270] on textarea at bounding box center [301, 303] width 270 height 101
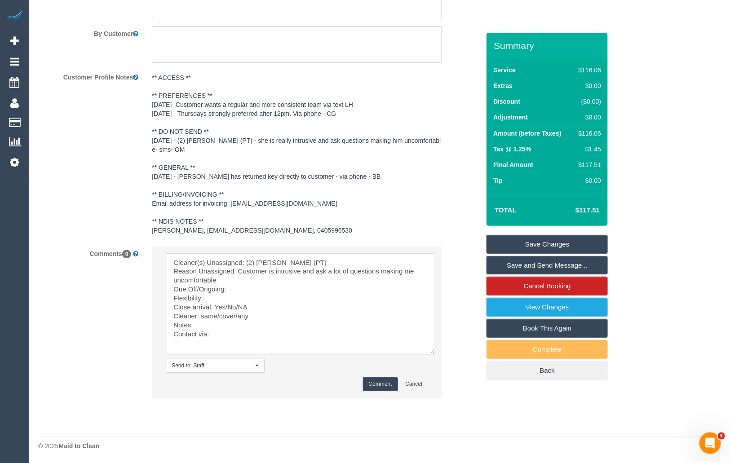
click at [410, 270] on textarea at bounding box center [301, 303] width 270 height 101
click at [242, 296] on textarea at bounding box center [301, 303] width 270 height 101
click at [249, 286] on textarea at bounding box center [301, 303] width 270 height 101
click at [218, 298] on textarea at bounding box center [301, 303] width 270 height 101
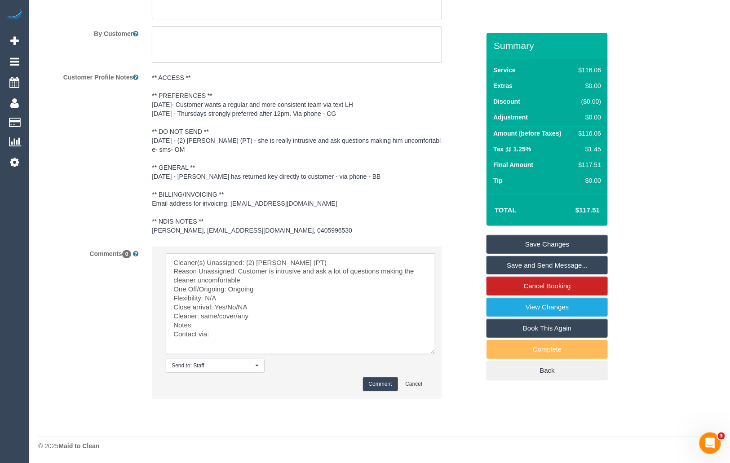
drag, startPoint x: 216, startPoint y: 306, endPoint x: 238, endPoint y: 306, distance: 22.0
click at [238, 306] on textarea at bounding box center [301, 303] width 270 height 101
drag, startPoint x: 202, startPoint y: 316, endPoint x: 263, endPoint y: 314, distance: 61.1
click at [263, 314] on textarea at bounding box center [301, 303] width 270 height 101
click at [213, 296] on textarea at bounding box center [301, 303] width 270 height 101
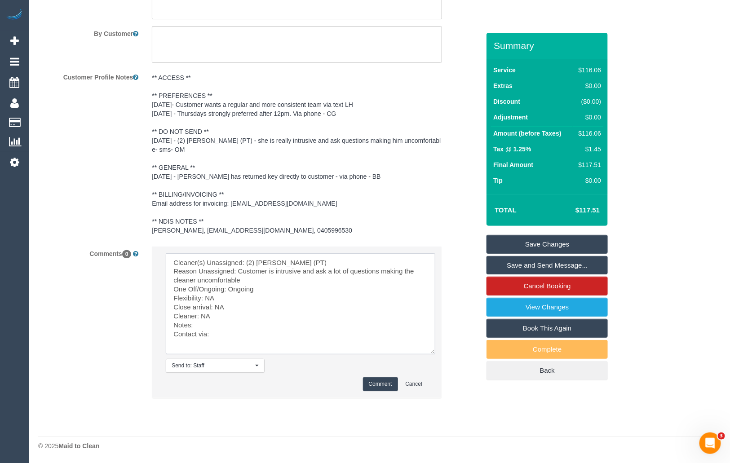
click at [224, 332] on textarea at bounding box center [301, 303] width 270 height 101
click at [206, 323] on textarea at bounding box center [301, 303] width 270 height 101
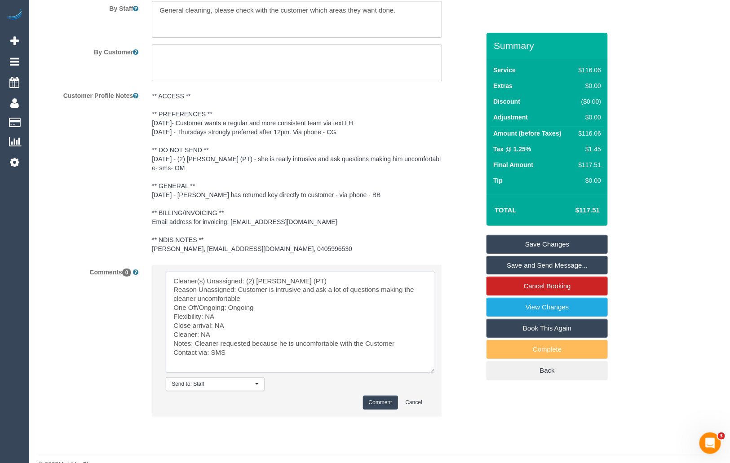
scroll to position [1303, 0]
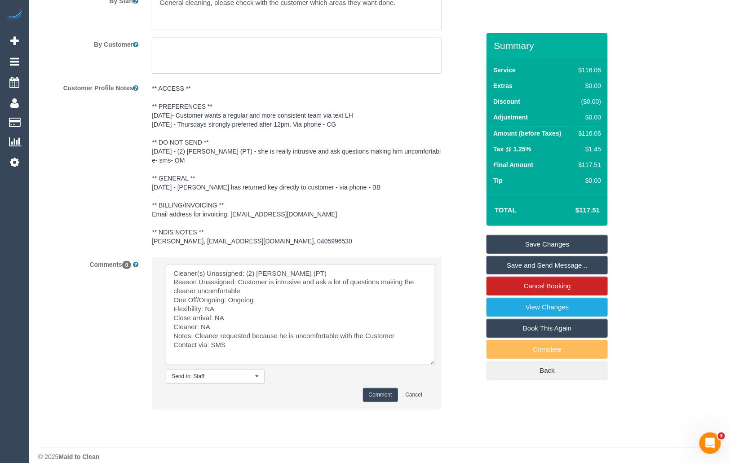
click at [285, 309] on textarea at bounding box center [301, 314] width 270 height 101
type textarea "Cleaner(s) Unassigned: (2) Theo Rohmer (PT) Reason Unassigned: Customer is intr…"
click at [380, 395] on button "Comment" at bounding box center [380, 395] width 35 height 14
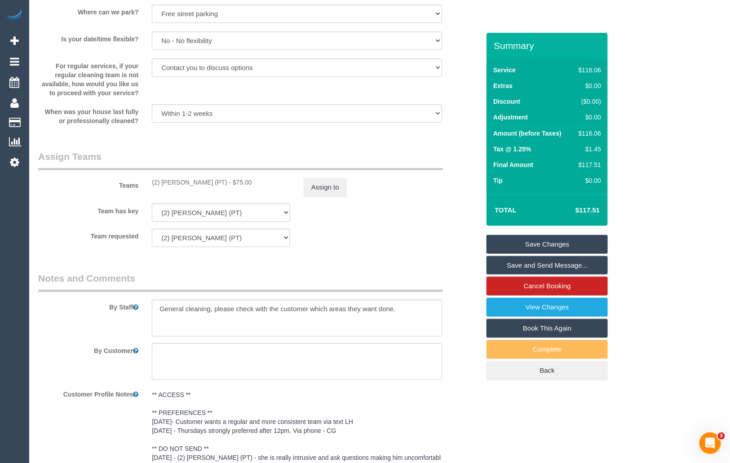
scroll to position [989, 0]
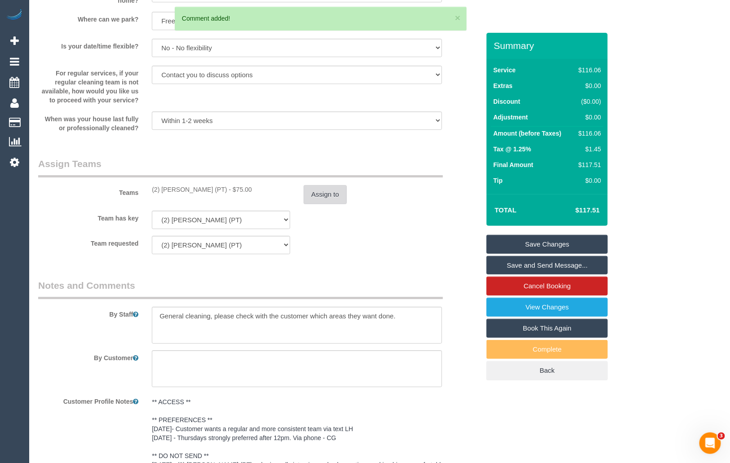
click at [329, 192] on button "Assign to" at bounding box center [325, 194] width 43 height 19
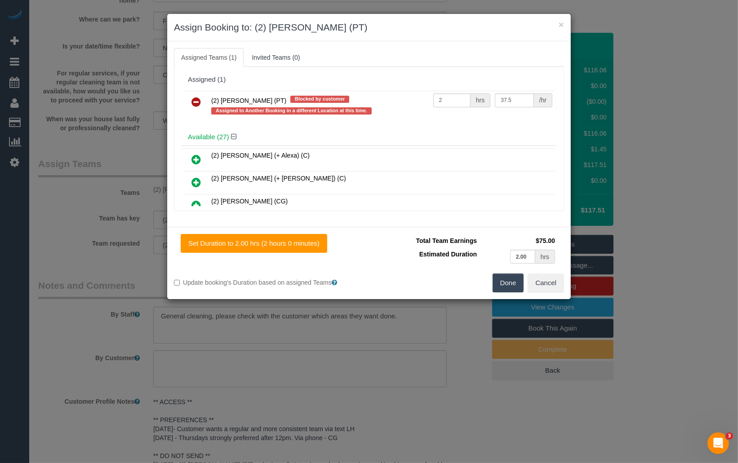
click at [195, 98] on icon at bounding box center [195, 102] width 9 height 11
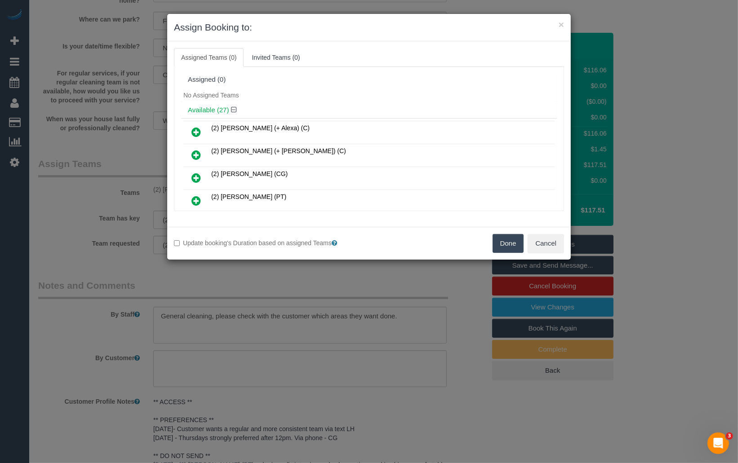
click at [503, 244] on button "Done" at bounding box center [507, 243] width 31 height 19
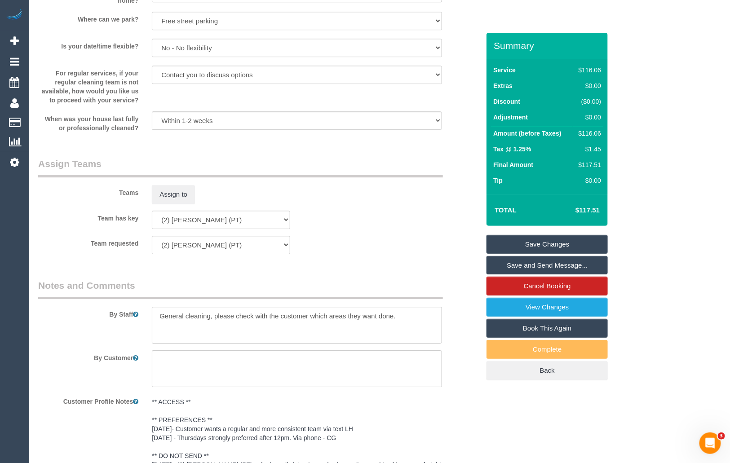
click at [553, 241] on link "Save Changes" at bounding box center [546, 244] width 121 height 19
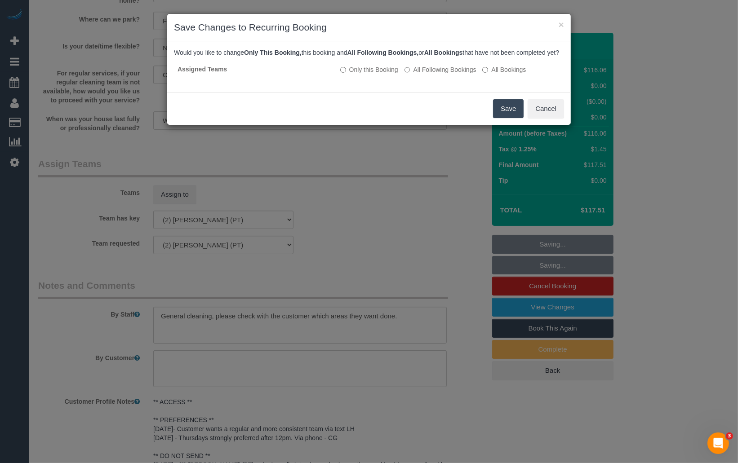
click at [511, 118] on button "Save" at bounding box center [508, 108] width 31 height 19
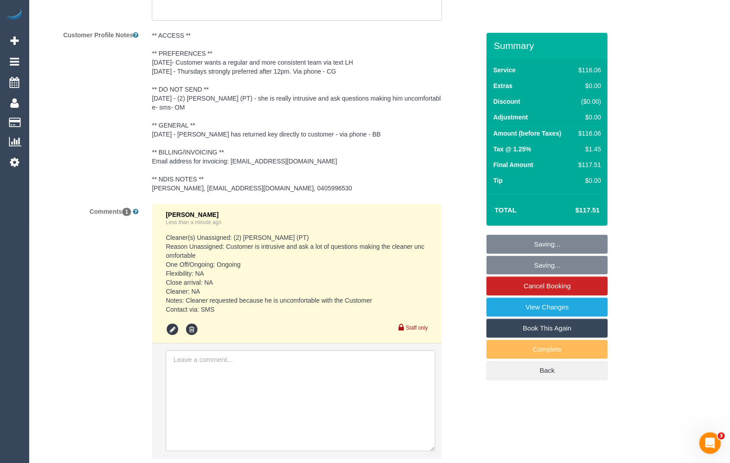
scroll to position [1416, 0]
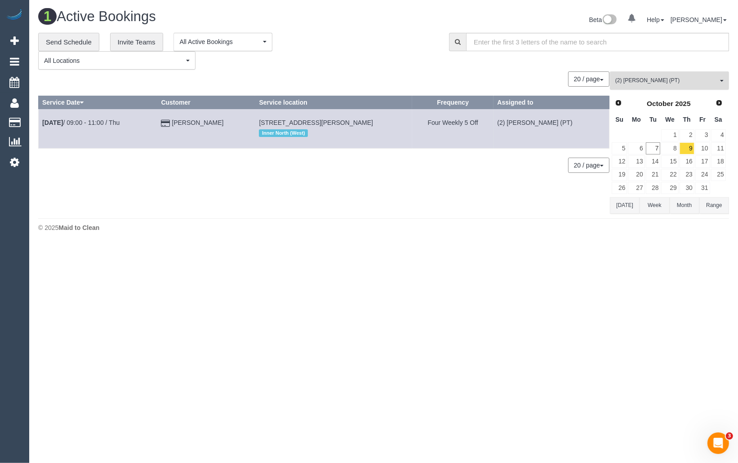
click at [678, 77] on span "(2) [PERSON_NAME] (PT)" at bounding box center [666, 81] width 102 height 8
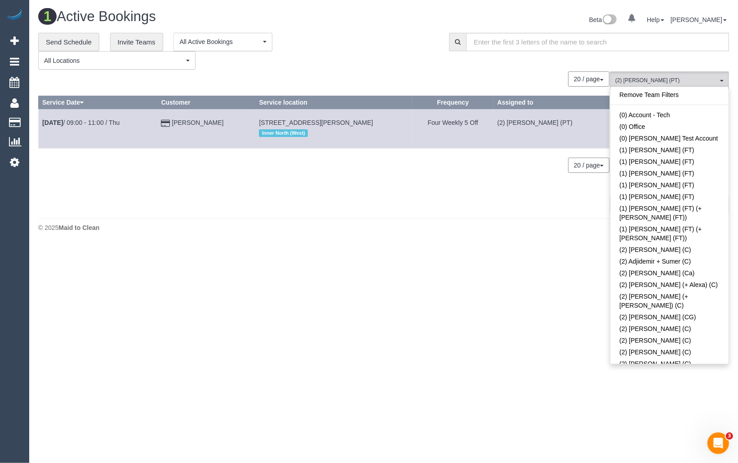
click at [673, 97] on link "Remove Team Filters" at bounding box center [669, 95] width 118 height 12
click at [675, 84] on span "All Teams" at bounding box center [666, 81] width 102 height 8
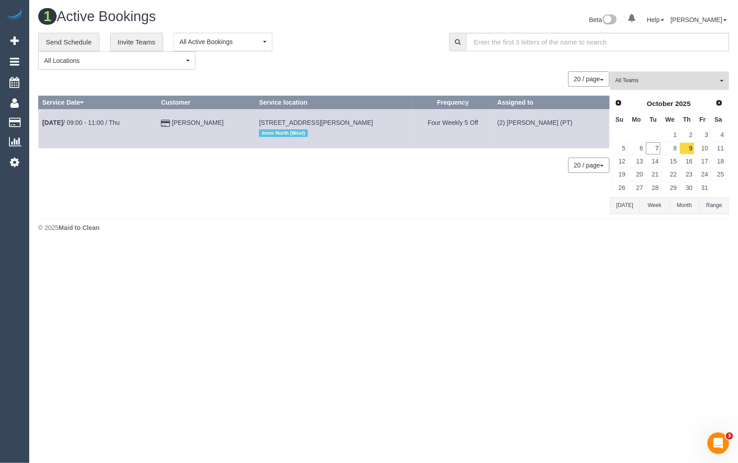
click at [675, 84] on span "All Teams" at bounding box center [666, 81] width 102 height 8
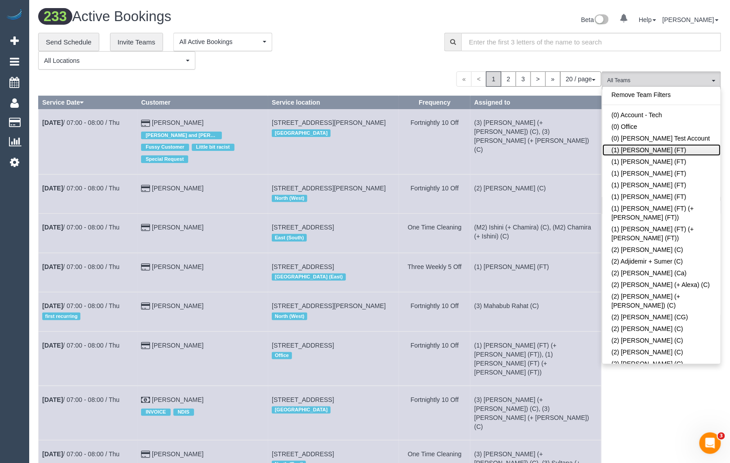
click at [652, 147] on link "(1) [PERSON_NAME] (FT)" at bounding box center [661, 150] width 118 height 12
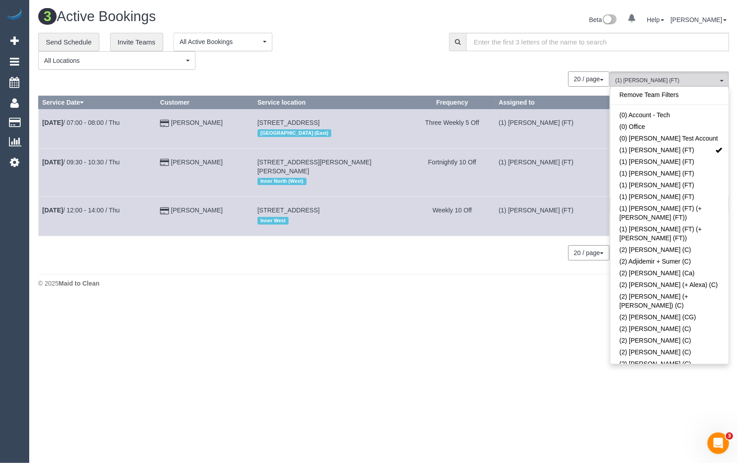
click at [348, 70] on div "**********" at bounding box center [236, 51] width 397 height 37
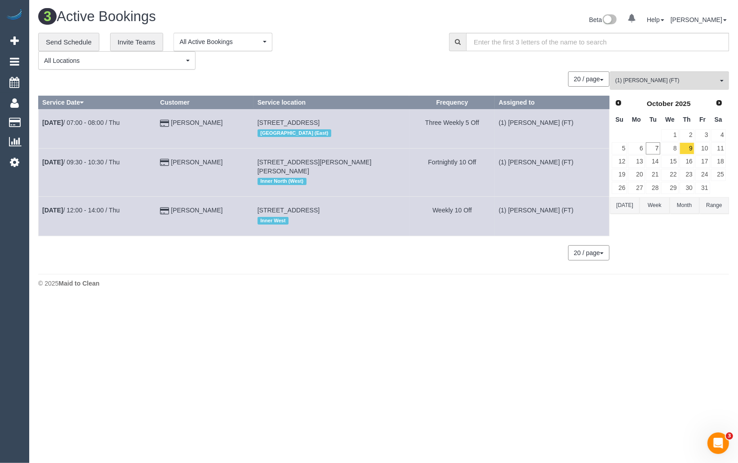
click at [630, 206] on button "[DATE]" at bounding box center [625, 205] width 30 height 17
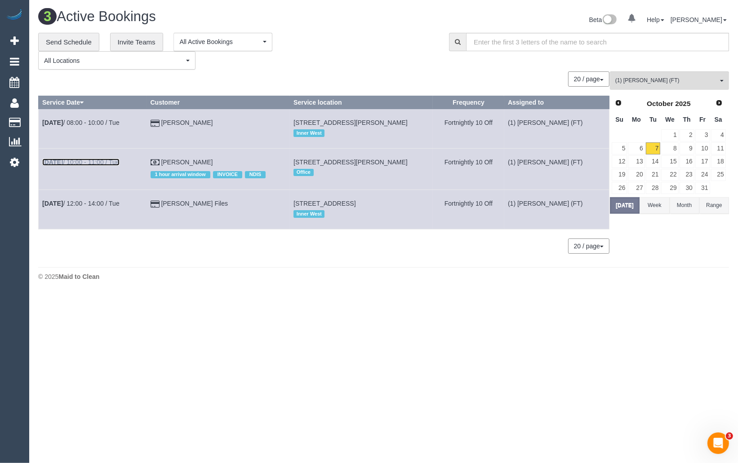
click at [76, 164] on link "Oct 7th / 10:00 - 11:00 / Tue" at bounding box center [80, 162] width 77 height 7
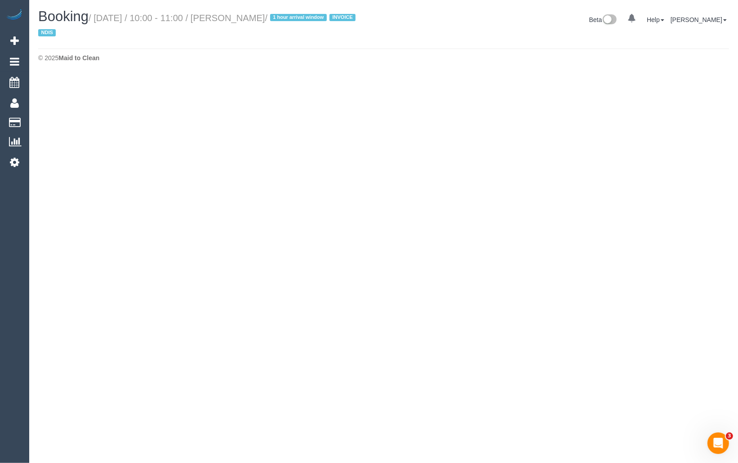
select select "VIC"
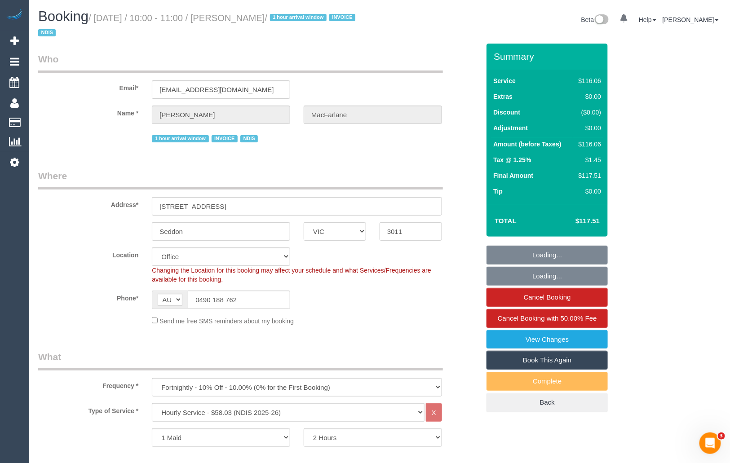
select select "object:6160"
select select "number:29"
select select "number:14"
select select "number:19"
select select "number:25"
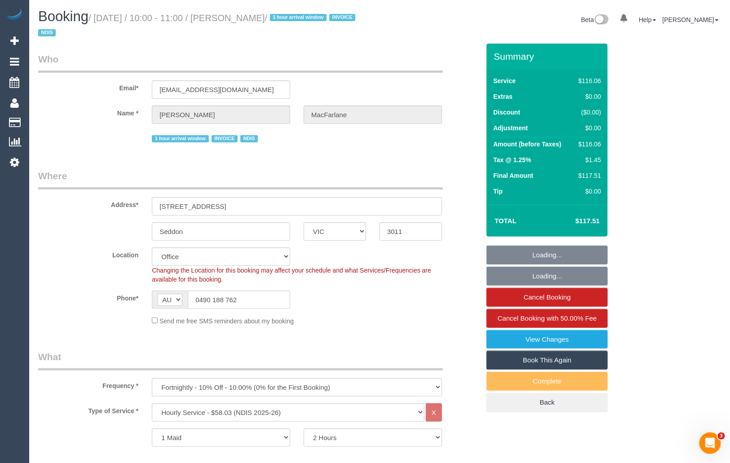
select select "number:35"
select select "number:13"
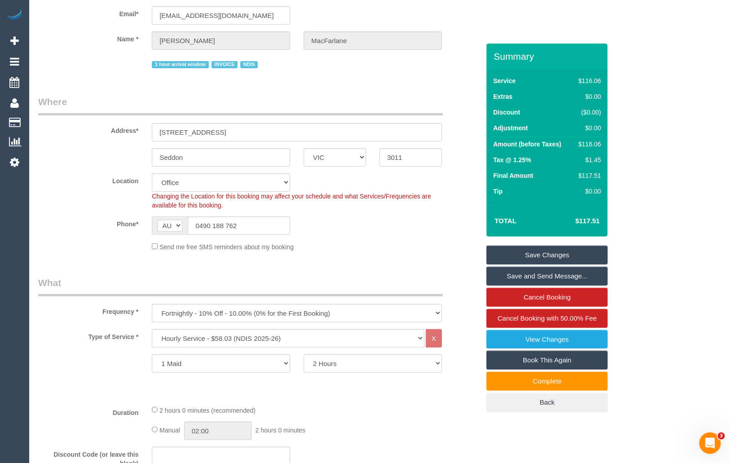
scroll to position [77, 0]
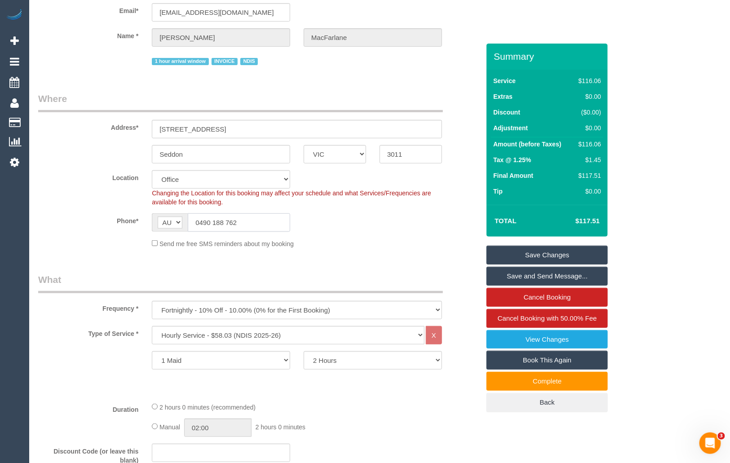
drag, startPoint x: 238, startPoint y: 223, endPoint x: 190, endPoint y: 223, distance: 48.1
click at [190, 223] on input "0490 188 762" at bounding box center [239, 222] width 102 height 18
click at [257, 224] on input "0490 188 762" at bounding box center [239, 222] width 102 height 18
drag, startPoint x: 264, startPoint y: 223, endPoint x: 186, endPoint y: 222, distance: 77.7
click at [186, 222] on div "AF AL DZ AD AO AI AQ AG AR AM AW AU AT AZ BS BH BD BB BY BE BZ BJ BM BT BO BA B…" at bounding box center [221, 222] width 138 height 18
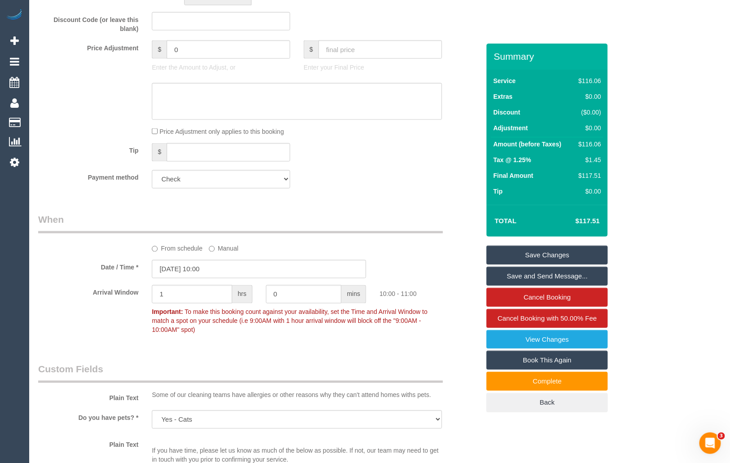
scroll to position [438, 0]
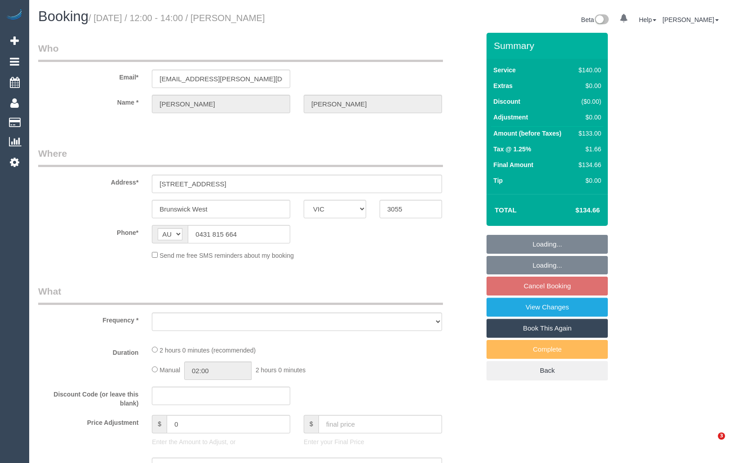
select select "VIC"
select select "string:stripe-pm_1QeoCq2GScqysDRVEga0rmOU"
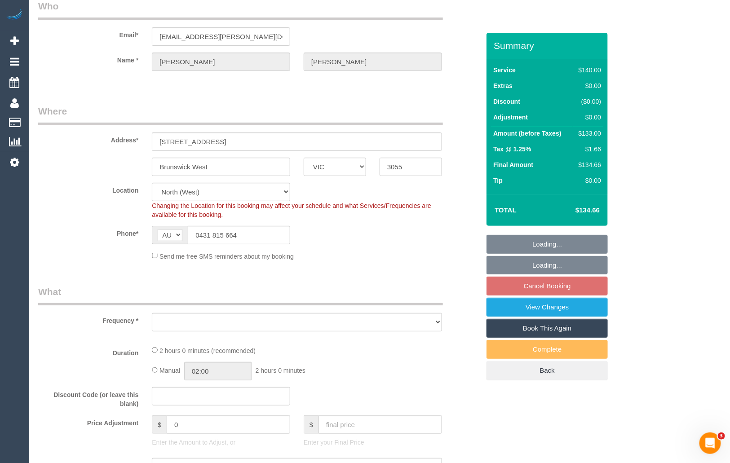
select select "object:563"
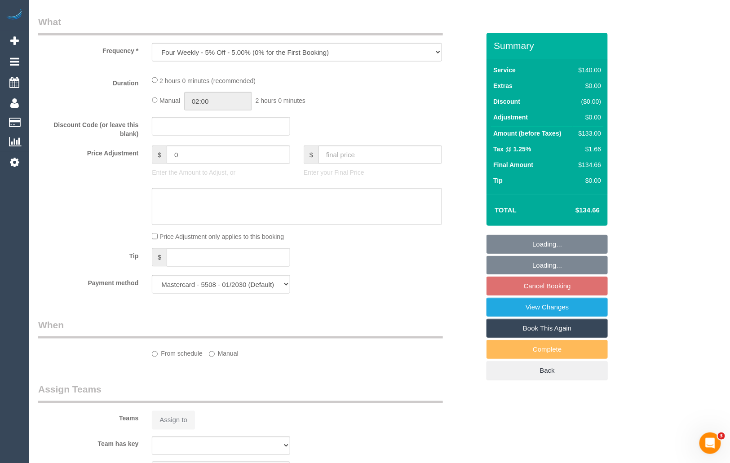
select select "number:29"
select select "number:14"
select select "number:19"
select select "number:24"
select select "number:34"
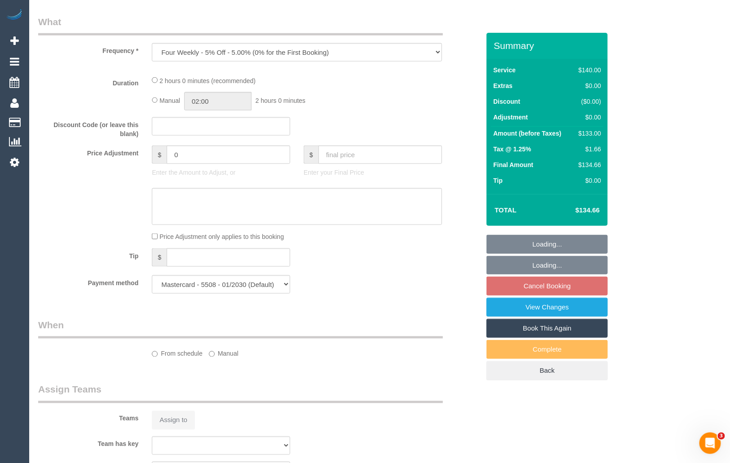
select select "number:13"
select select "object:714"
select select "spot4"
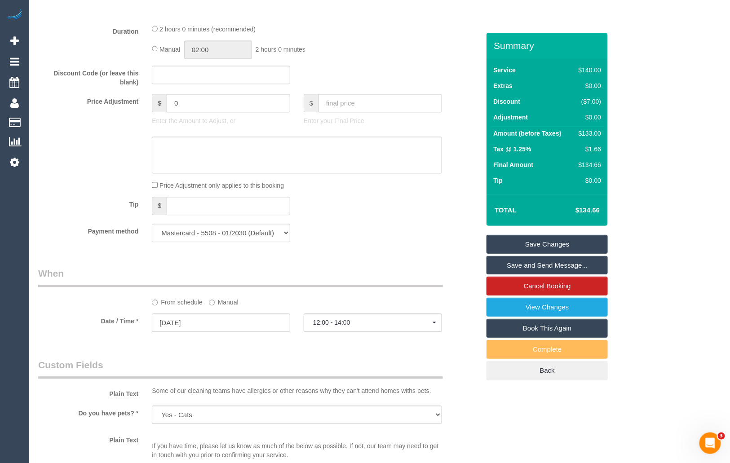
scroll to position [983, 0]
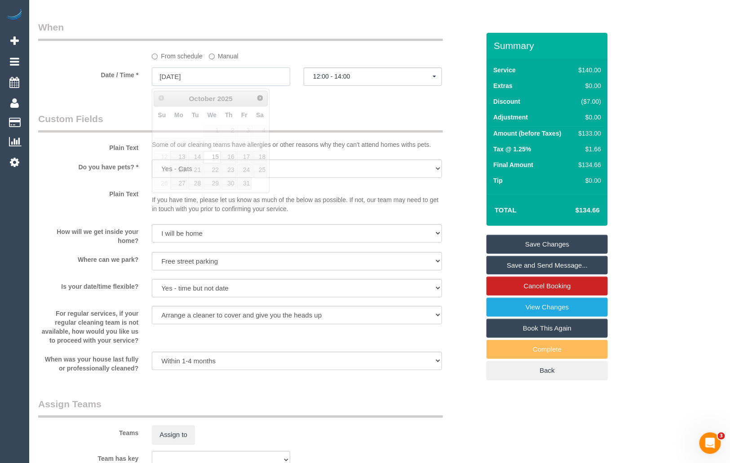
click at [234, 75] on input "15/10/2025" at bounding box center [221, 76] width 138 height 18
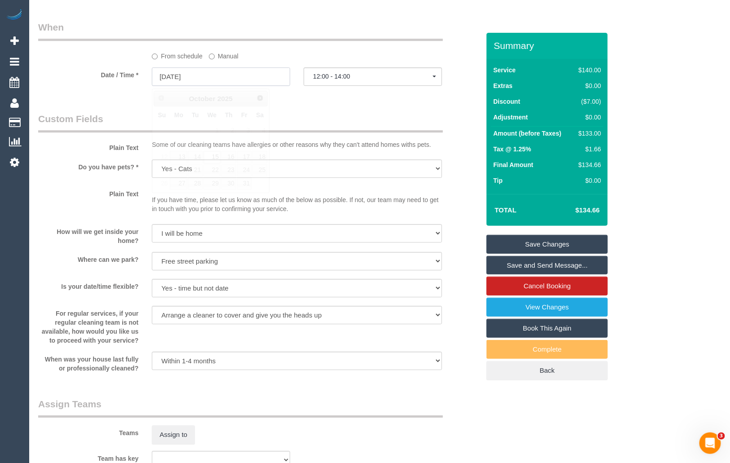
click at [234, 77] on input "15/10/2025" at bounding box center [221, 76] width 138 height 18
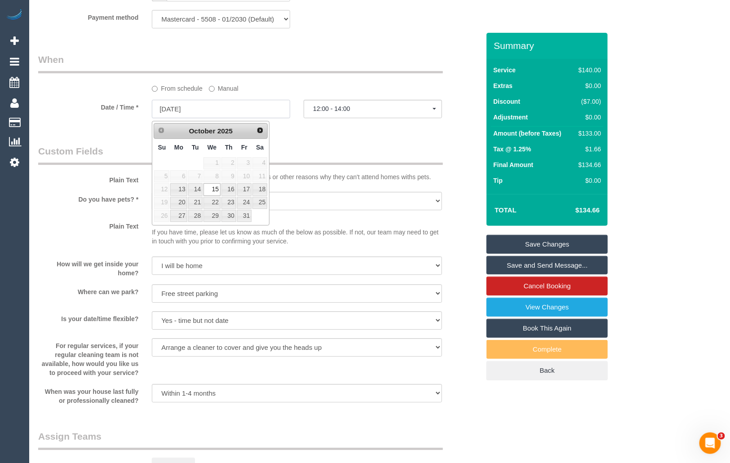
scroll to position [951, 0]
click at [231, 186] on link "16" at bounding box center [228, 188] width 15 height 12
type input "16/10/2025"
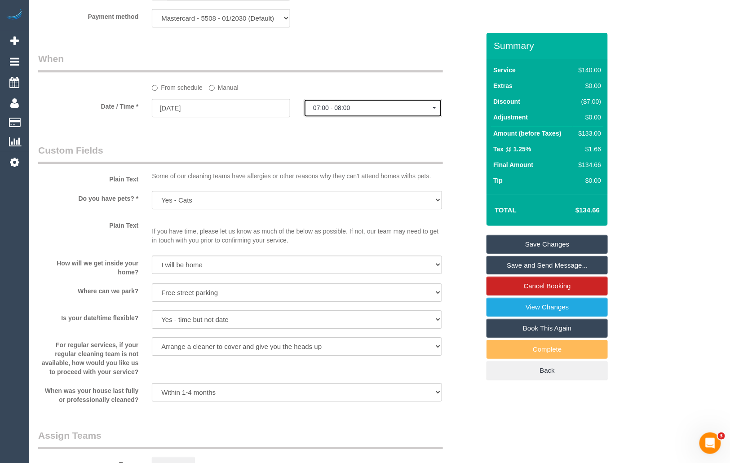
click at [363, 105] on button "07:00 - 08:00" at bounding box center [373, 108] width 138 height 18
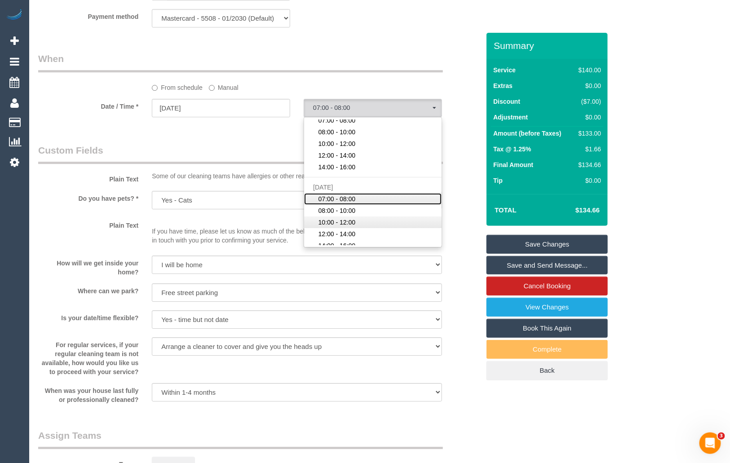
scroll to position [17, 0]
click at [371, 230] on link "12:00 - 14:00" at bounding box center [372, 234] width 137 height 12
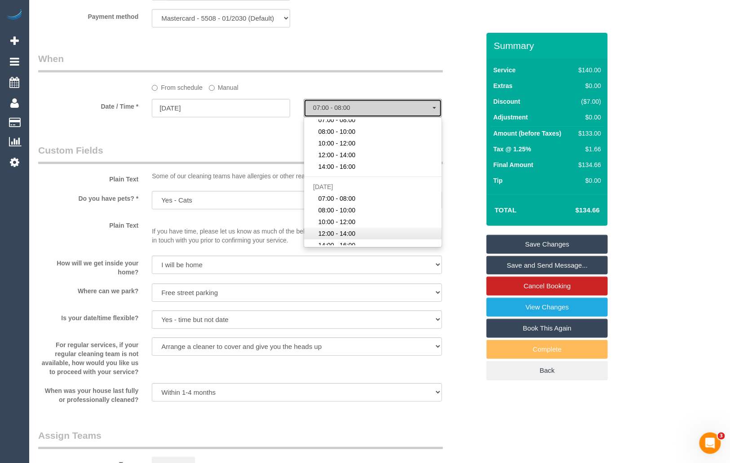
select select "spot9"
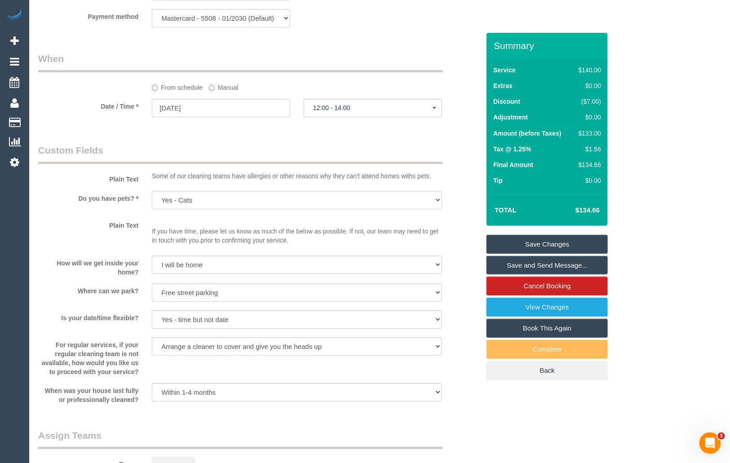
click at [248, 148] on legend "Custom Fields" at bounding box center [240, 154] width 405 height 20
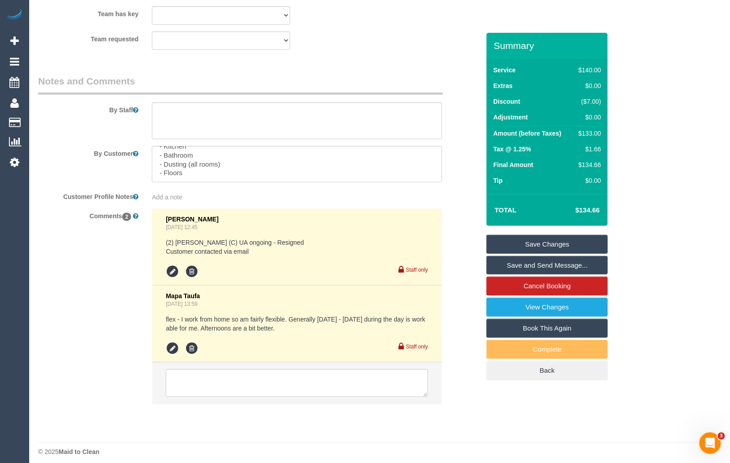
scroll to position [1436, 0]
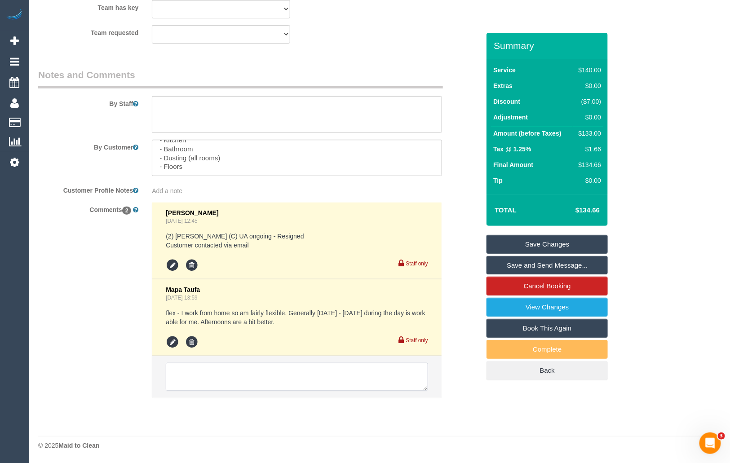
click at [206, 374] on textarea at bounding box center [297, 377] width 262 height 28
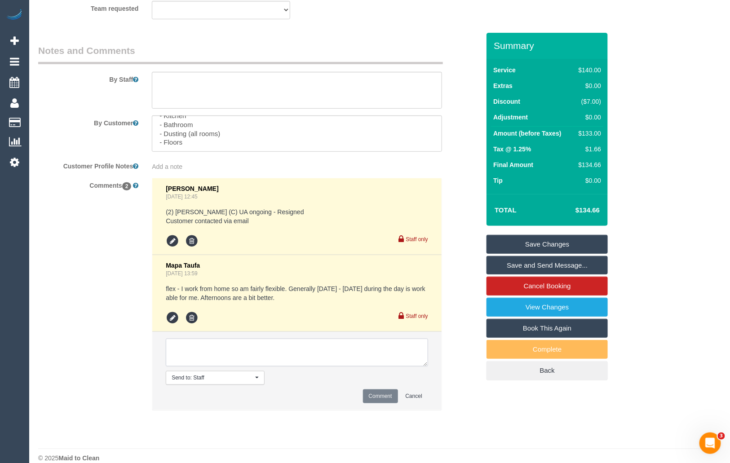
scroll to position [1457, 0]
click at [553, 242] on link "Save Changes" at bounding box center [546, 244] width 121 height 19
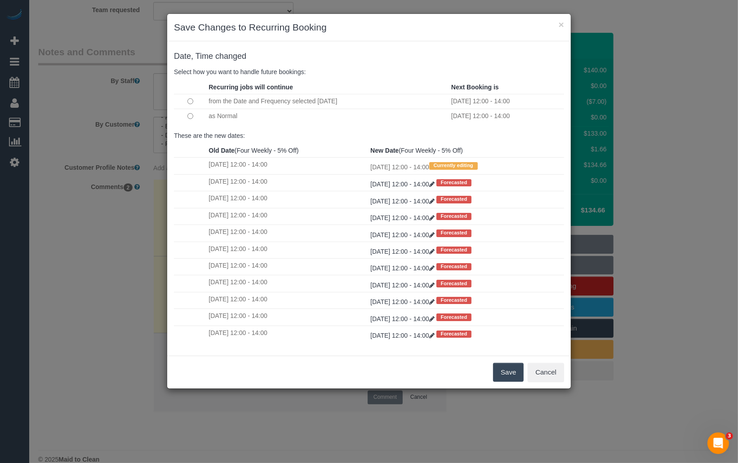
click at [508, 376] on button "Save" at bounding box center [508, 372] width 31 height 19
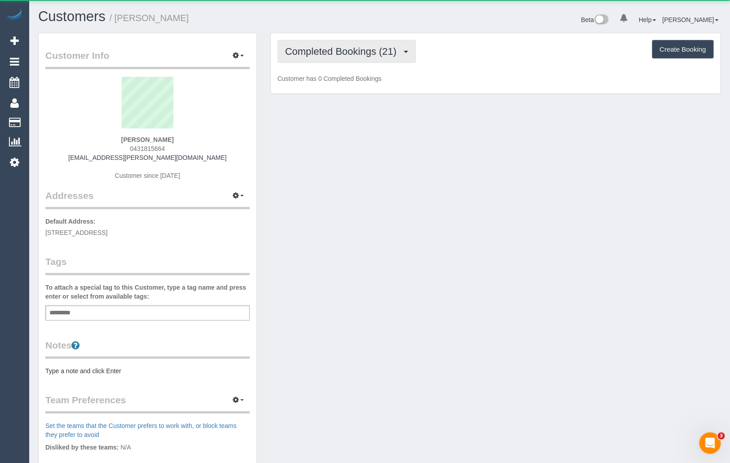
click at [362, 53] on span "Completed Bookings (21)" at bounding box center [343, 51] width 116 height 11
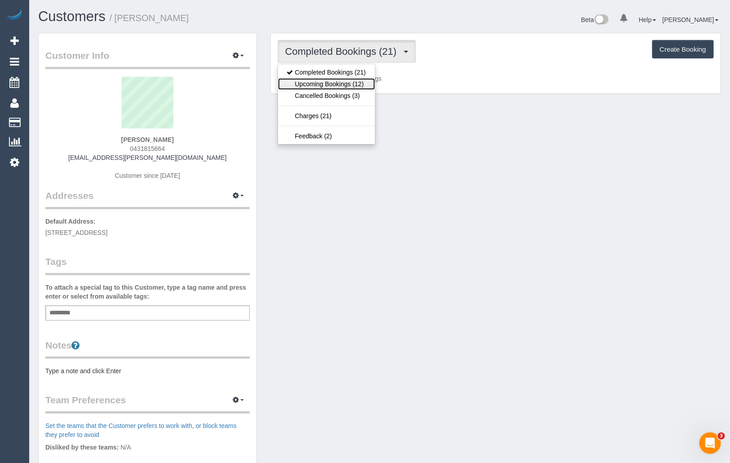
click at [351, 82] on link "Upcoming Bookings (12)" at bounding box center [326, 84] width 97 height 12
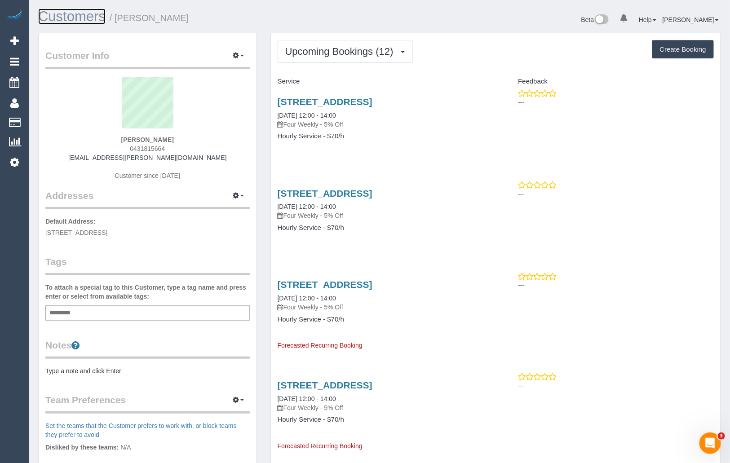
click at [80, 18] on link "Customers" at bounding box center [71, 17] width 67 height 16
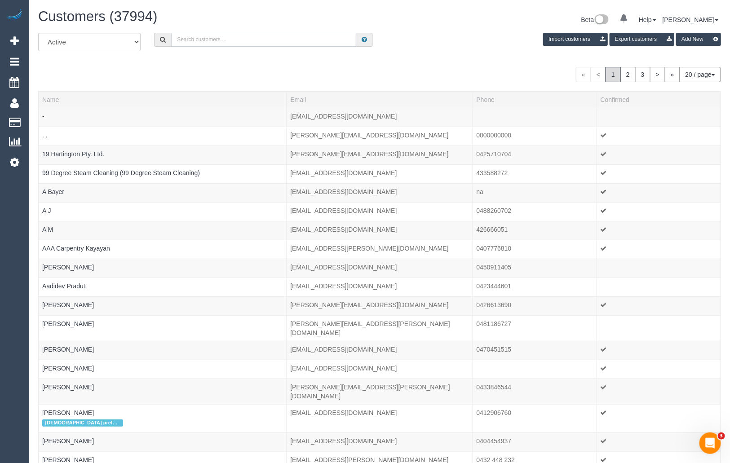
click at [266, 43] on input "text" at bounding box center [263, 40] width 185 height 14
type input "K"
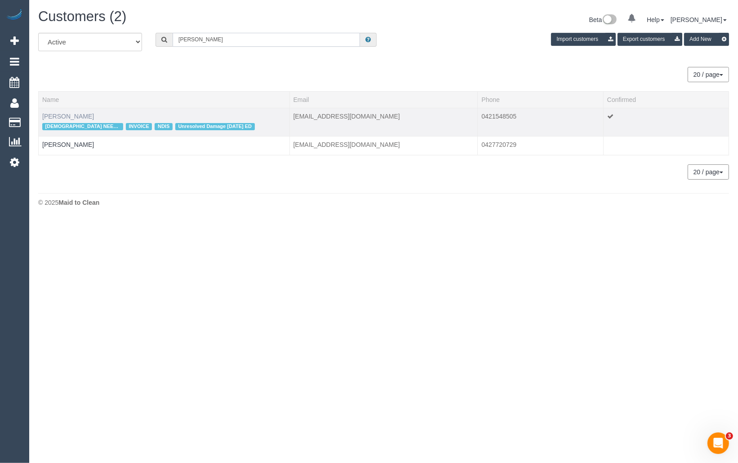
type input "Laura Hart"
click at [66, 115] on link "Laura Hart" at bounding box center [68, 116] width 52 height 7
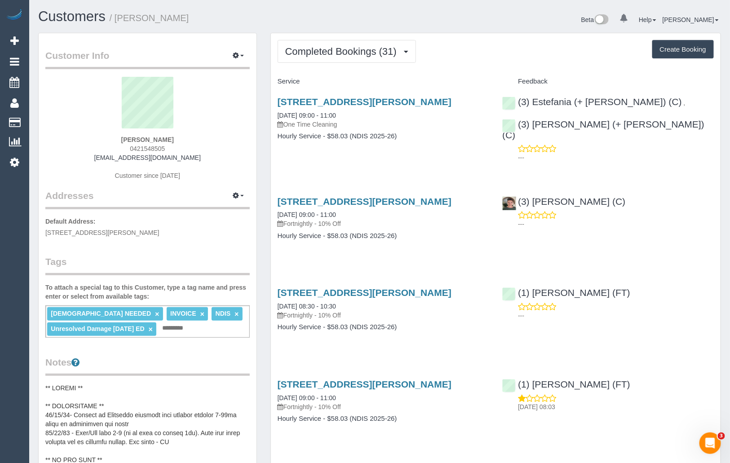
click at [522, 18] on div "Beta 0 Your Notifications You have 0 alerts Help Help Docs Take a Tour Contact …" at bounding box center [554, 21] width 348 height 24
click at [517, 18] on div "Beta 0 Your Notifications You have 0 alerts Help Help Docs Take a Tour Contact …" at bounding box center [554, 21] width 348 height 24
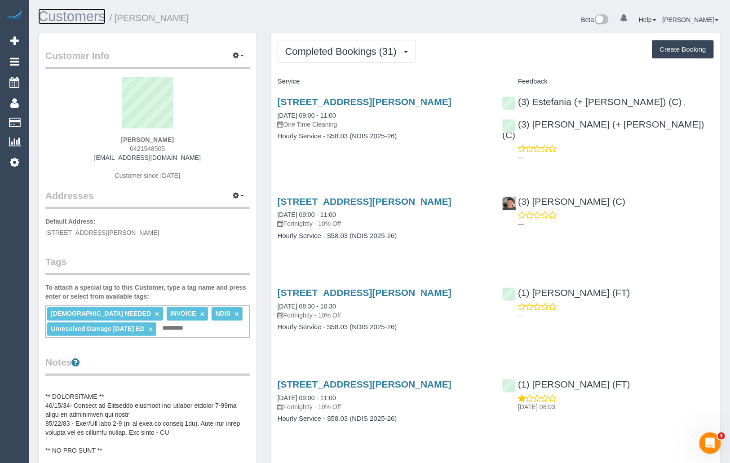
click at [61, 21] on link "Customers" at bounding box center [71, 17] width 67 height 16
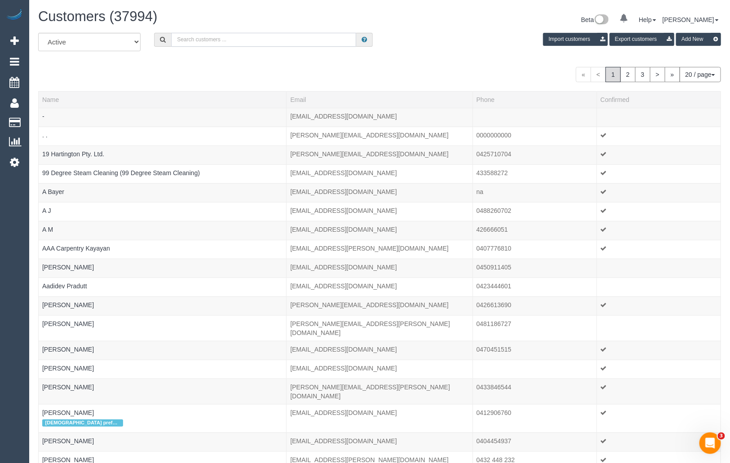
click at [232, 36] on input "text" at bounding box center [263, 40] width 185 height 14
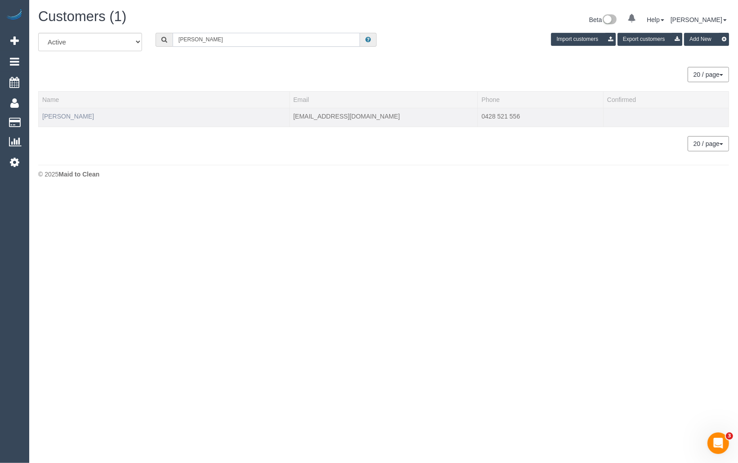
type input "Ali Spartels"
click at [64, 118] on link "Ali Spartels" at bounding box center [68, 116] width 52 height 7
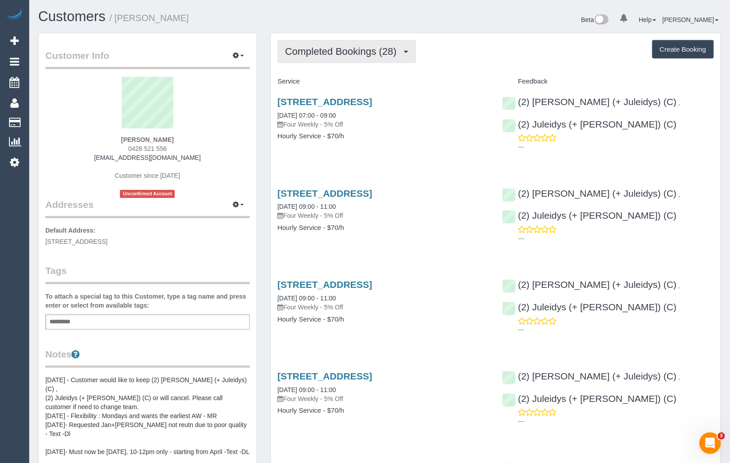
click at [337, 49] on span "Completed Bookings (28)" at bounding box center [343, 51] width 116 height 11
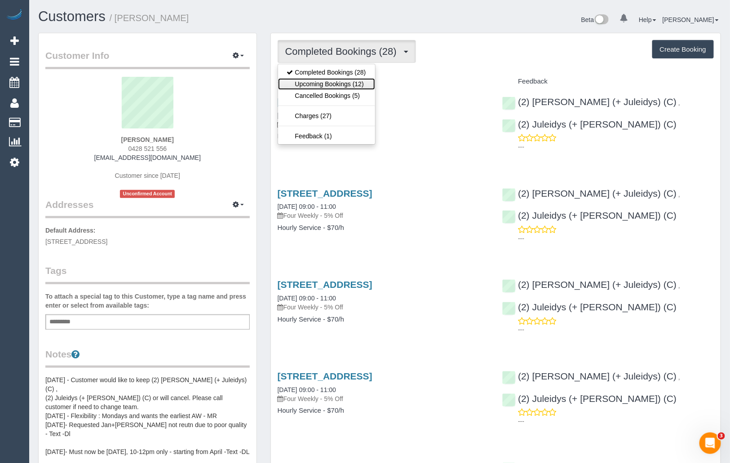
click at [332, 82] on link "Upcoming Bookings (12)" at bounding box center [326, 84] width 97 height 12
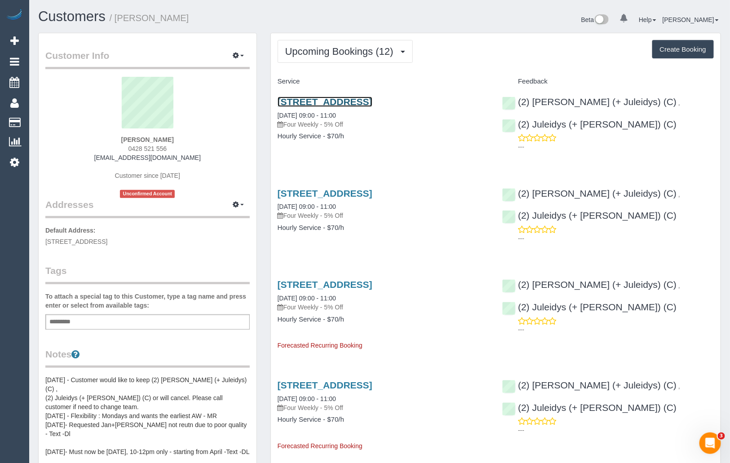
click at [372, 101] on link "39 Park Street, 1101, South Melbourne, VIC 3205" at bounding box center [325, 102] width 95 height 10
click at [80, 16] on link "Customers" at bounding box center [71, 17] width 67 height 16
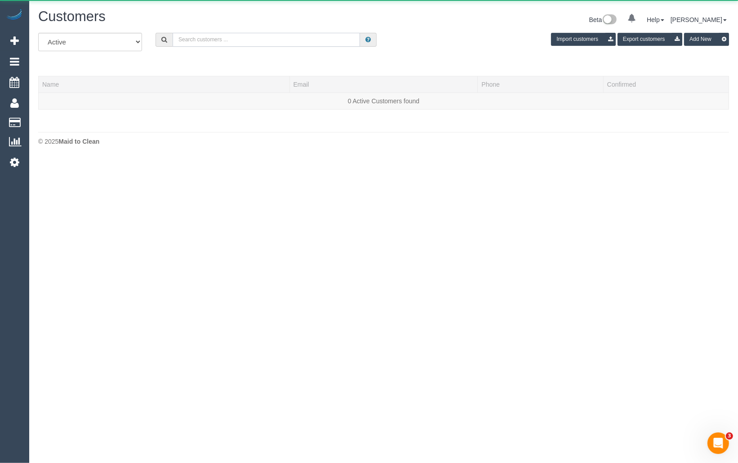
click at [199, 46] on input "text" at bounding box center [265, 40] width 187 height 14
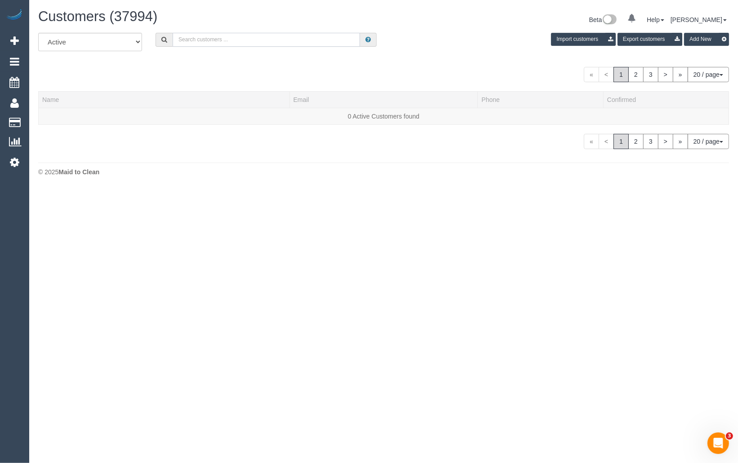
paste input "Chris Wright One Good Day"
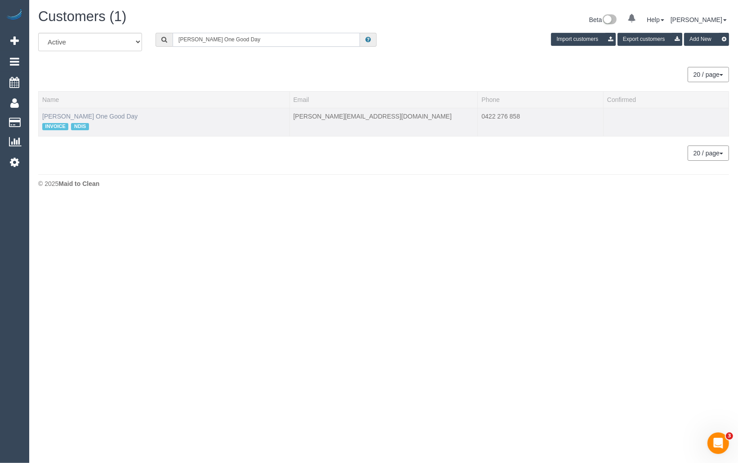
type input "Chris Wright One Good Day"
click at [82, 115] on link "Chris Wright One Good Day" at bounding box center [89, 116] width 95 height 7
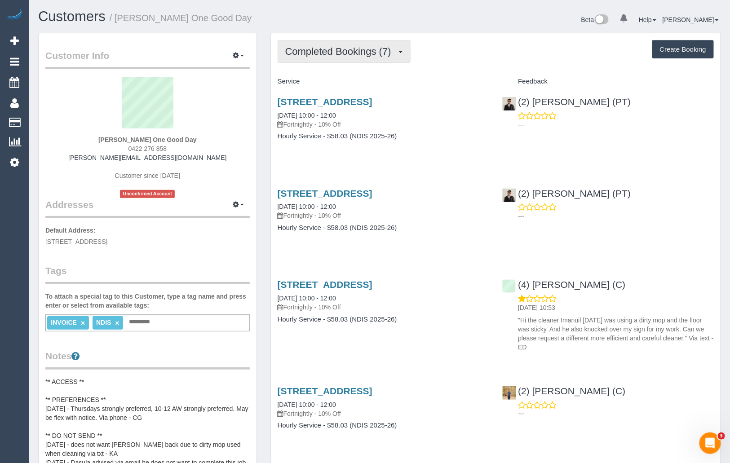
click at [370, 56] on span "Completed Bookings (7)" at bounding box center [340, 51] width 110 height 11
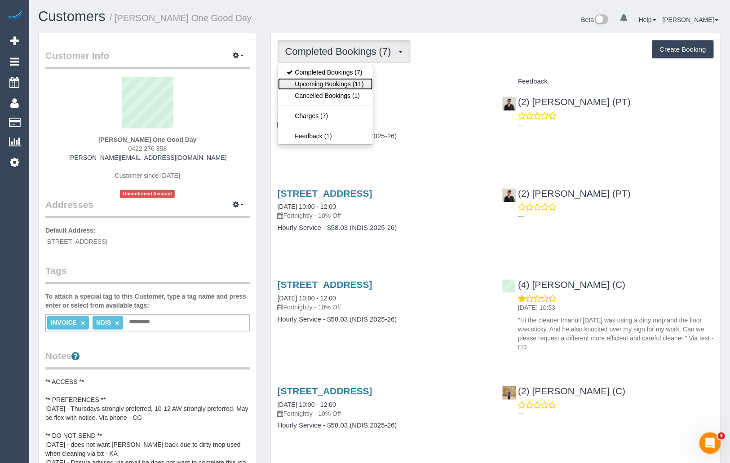
click at [350, 80] on link "Upcoming Bookings (11)" at bounding box center [325, 84] width 95 height 12
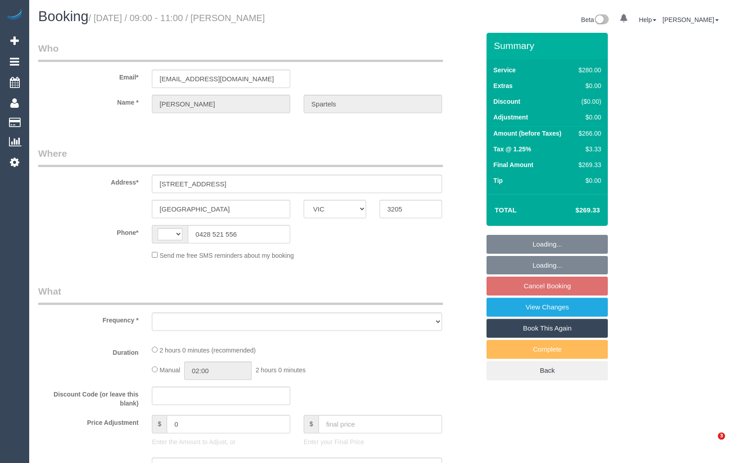
select select "VIC"
select select "object:306"
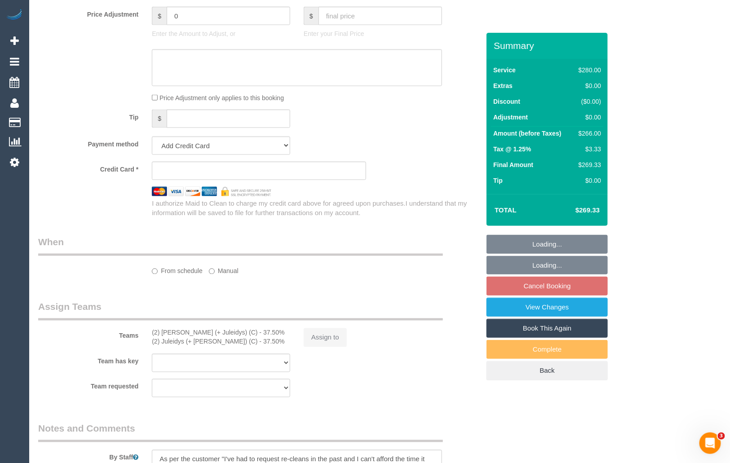
select select "string:AU"
select select "string:stripe-pm_1QUbqK2GScqysDRVK9rELM3R"
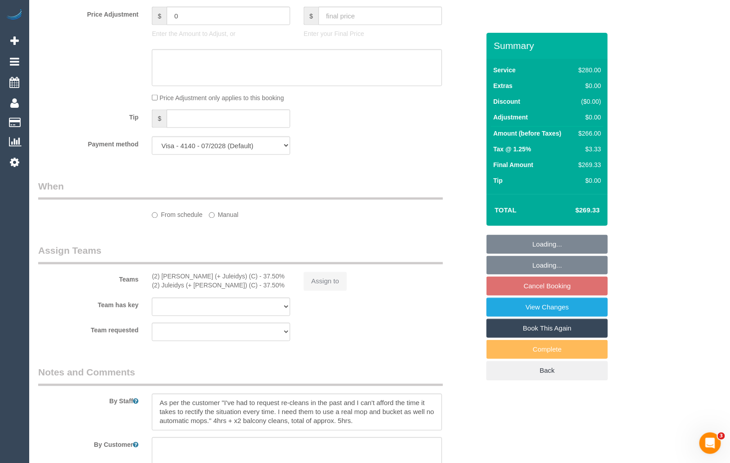
select select "object:560"
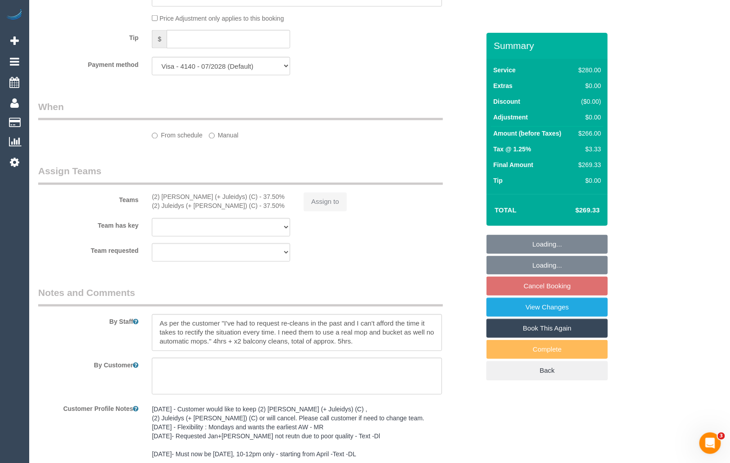
select select "2"
select select "number:28"
select select "number:14"
select select "number:20"
select select "number:36"
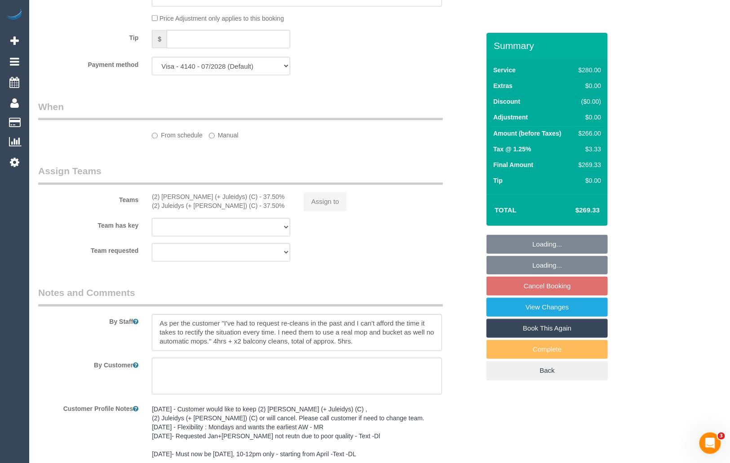
select select "number:33"
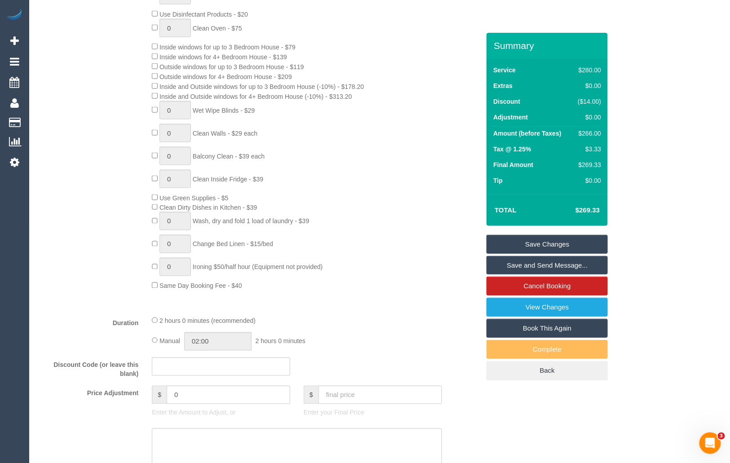
scroll to position [342, 0]
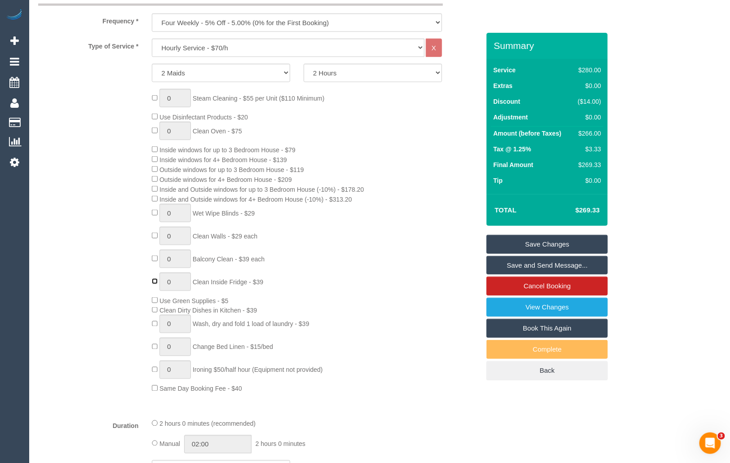
type input "1"
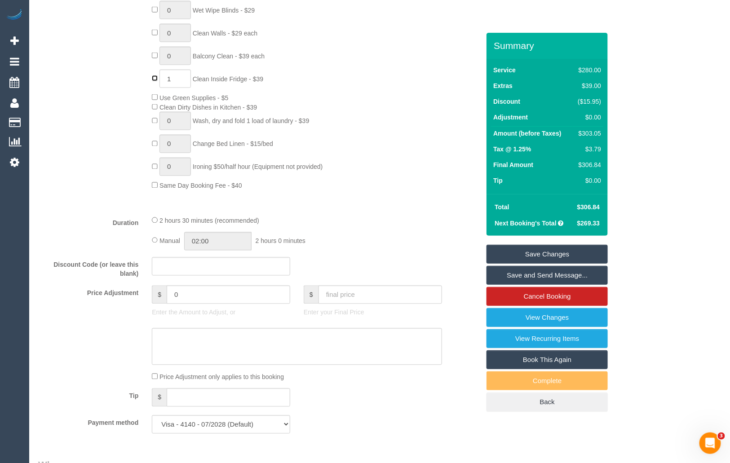
scroll to position [573, 0]
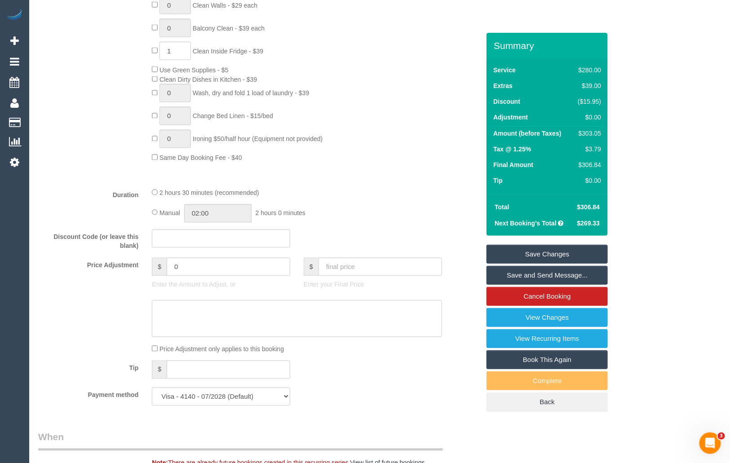
click at [265, 314] on textarea at bounding box center [297, 319] width 290 height 37
type textarea "C"
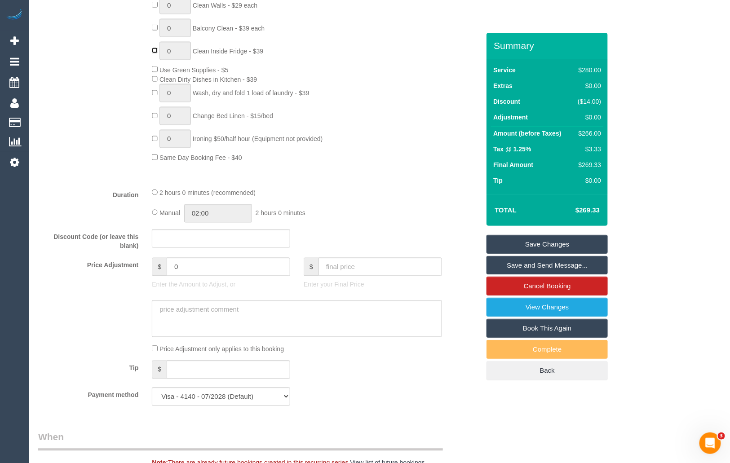
type input "1"
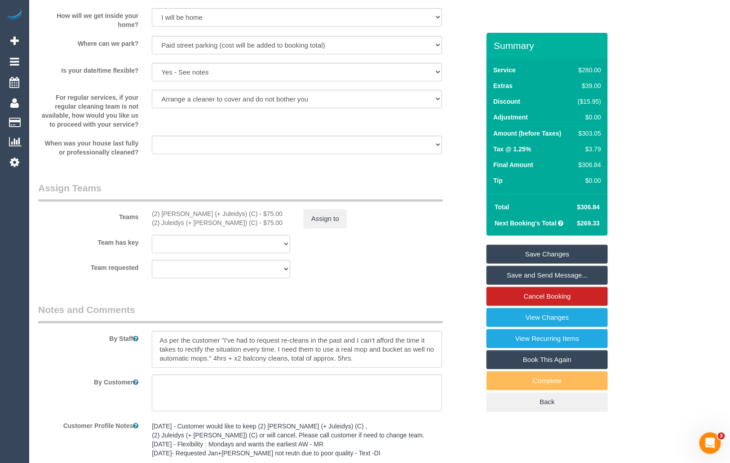
scroll to position [1281, 0]
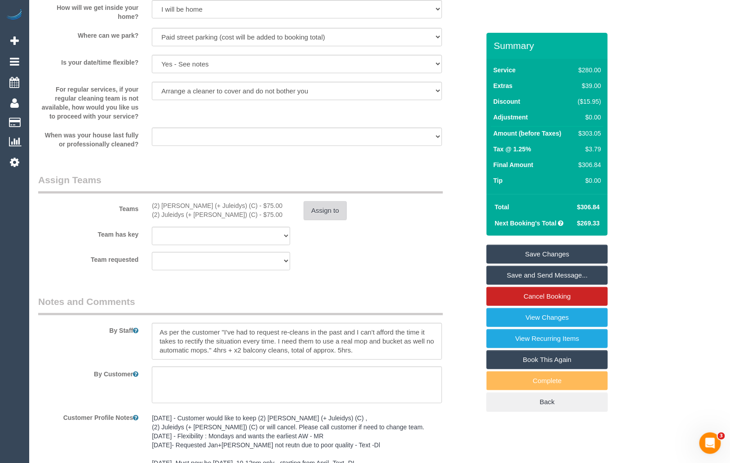
click at [327, 214] on button "Assign to" at bounding box center [325, 210] width 43 height 19
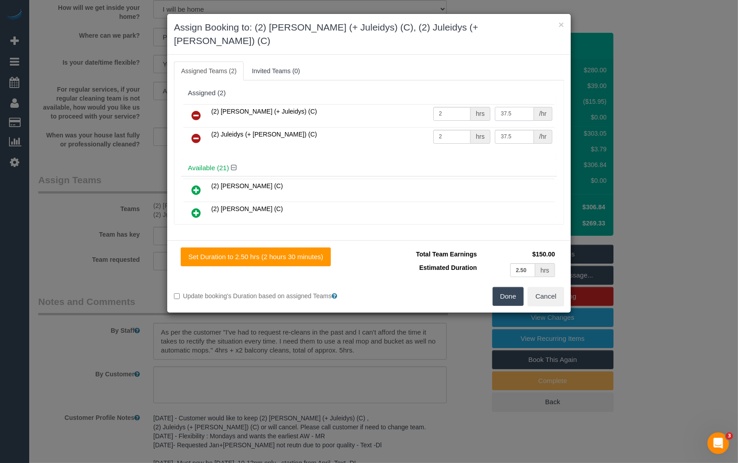
drag, startPoint x: 509, startPoint y: 99, endPoint x: 492, endPoint y: 99, distance: 17.5
click at [495, 107] on input "37.5" at bounding box center [514, 114] width 39 height 14
click at [551, 287] on button "Cancel" at bounding box center [545, 296] width 36 height 19
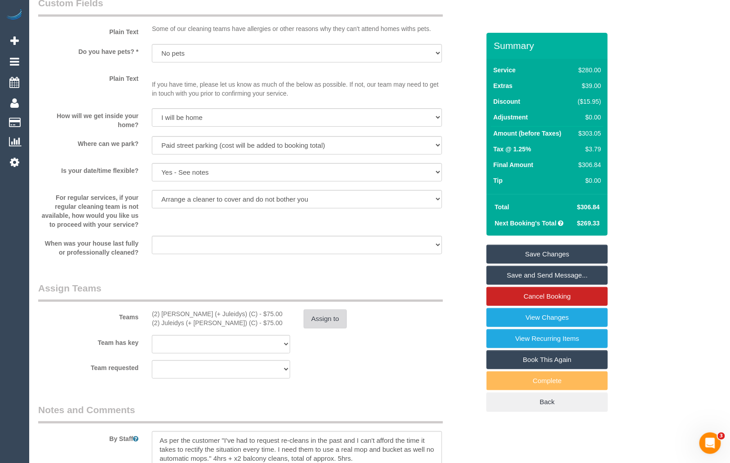
scroll to position [1193, 0]
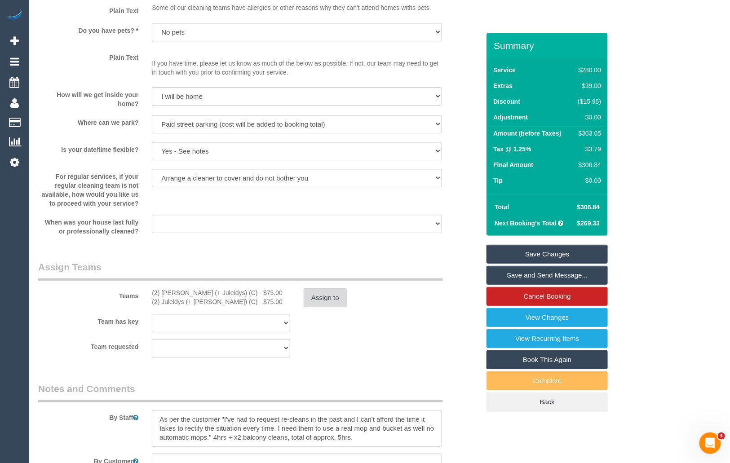
click at [327, 300] on button "Assign to" at bounding box center [325, 297] width 43 height 19
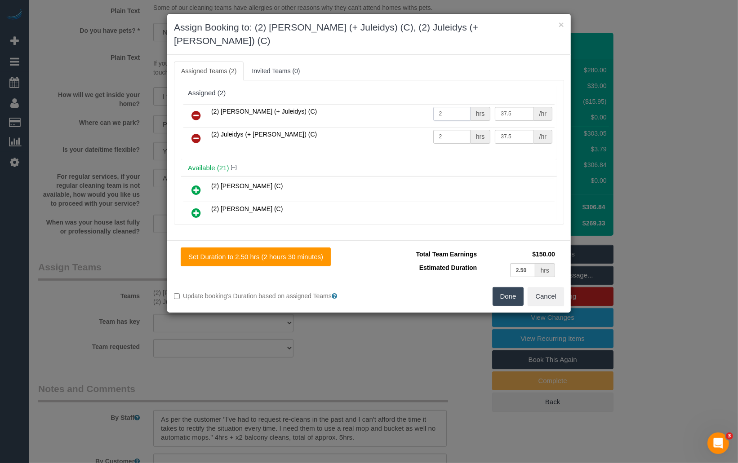
click at [446, 107] on input "2" at bounding box center [451, 114] width 37 height 14
type input "2.25"
click at [447, 130] on input "2" at bounding box center [451, 137] width 37 height 14
type input "2.25"
click at [452, 130] on input "2.25" at bounding box center [451, 137] width 37 height 14
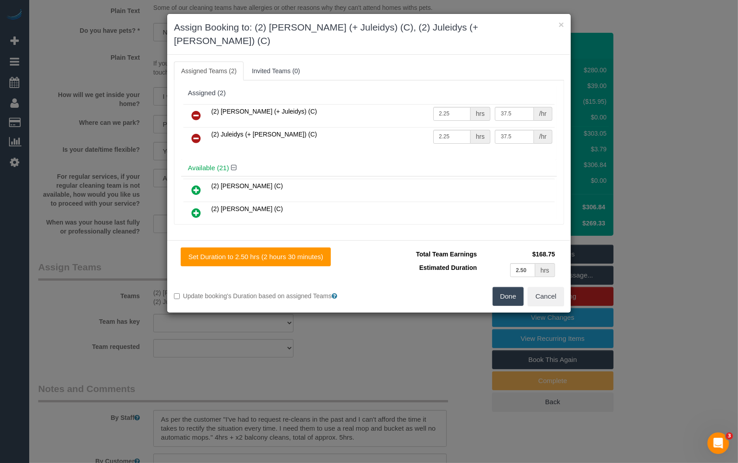
click at [508, 287] on button "Done" at bounding box center [507, 296] width 31 height 19
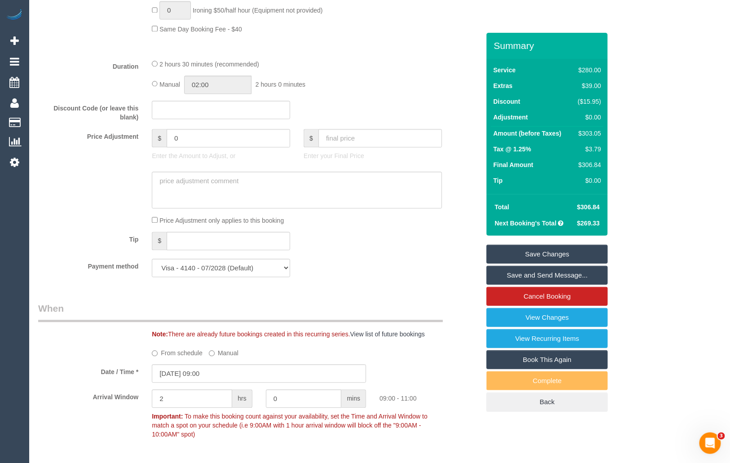
scroll to position [692, 0]
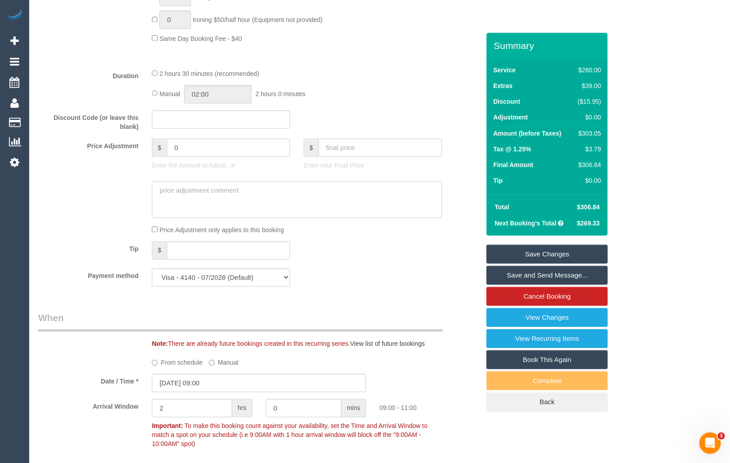
click at [315, 203] on textarea at bounding box center [297, 199] width 290 height 37
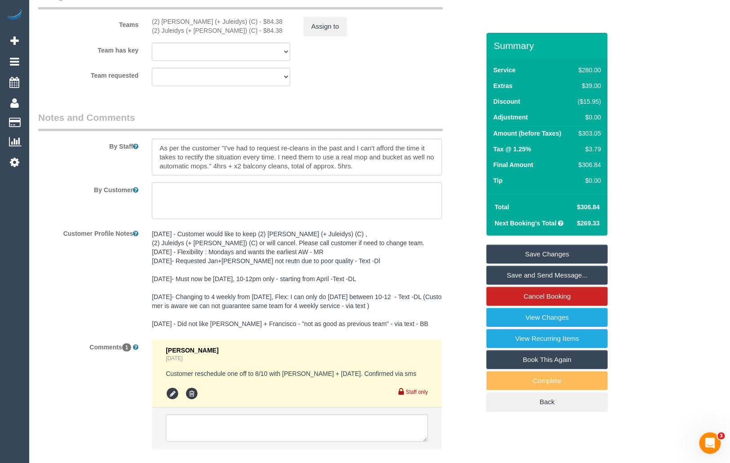
scroll to position [1519, 0]
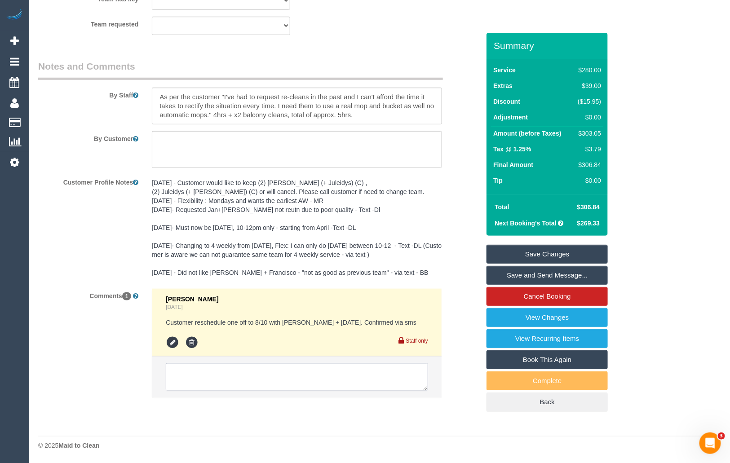
click at [210, 377] on textarea at bounding box center [297, 377] width 262 height 28
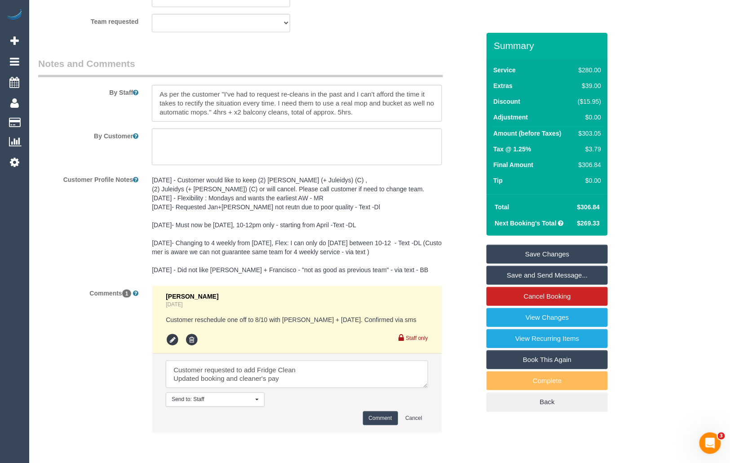
click at [342, 368] on textarea at bounding box center [297, 375] width 262 height 28
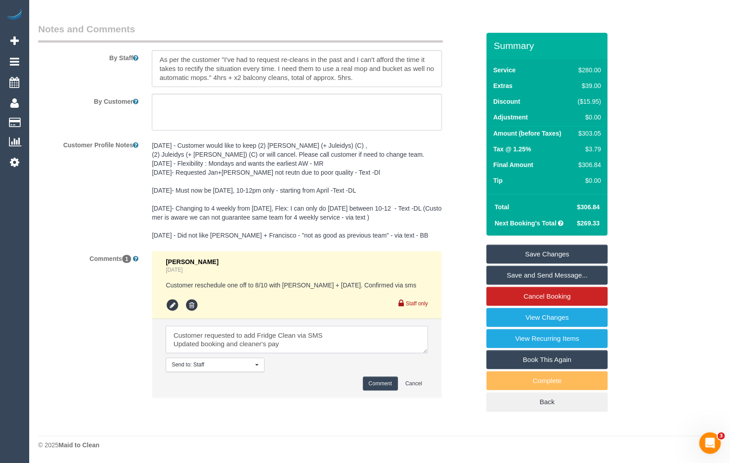
scroll to position [1556, 0]
type textarea "Customer requested to add Fridge Clean via SMS Updated booking and cleaner's pay"
click at [382, 381] on button "Comment" at bounding box center [380, 384] width 35 height 14
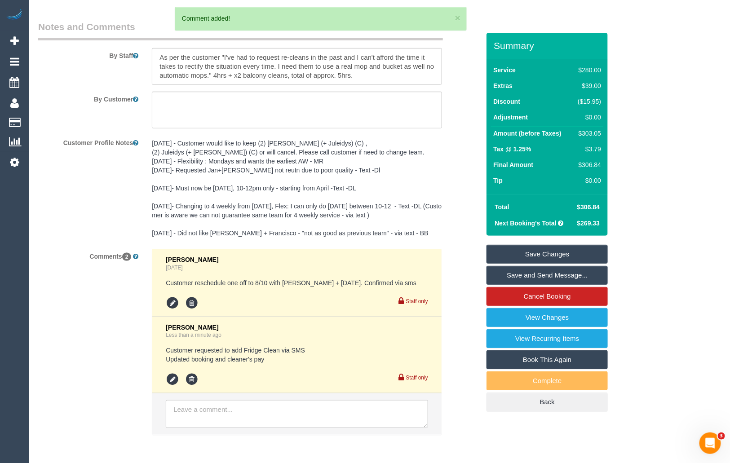
click at [535, 254] on link "Save Changes" at bounding box center [546, 254] width 121 height 19
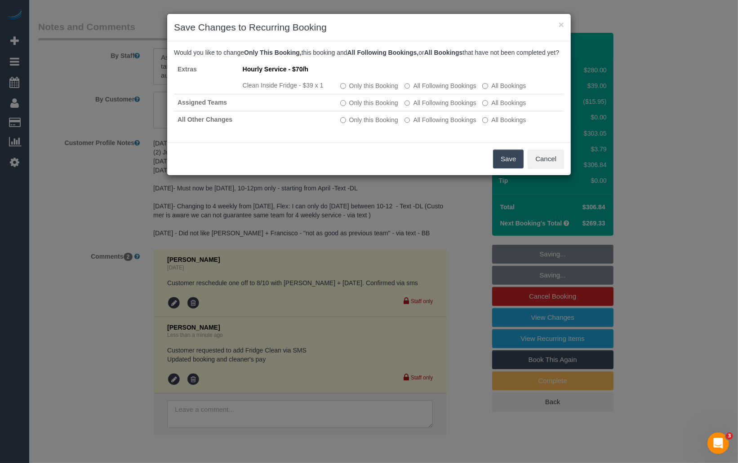
click at [512, 167] on button "Save" at bounding box center [508, 159] width 31 height 19
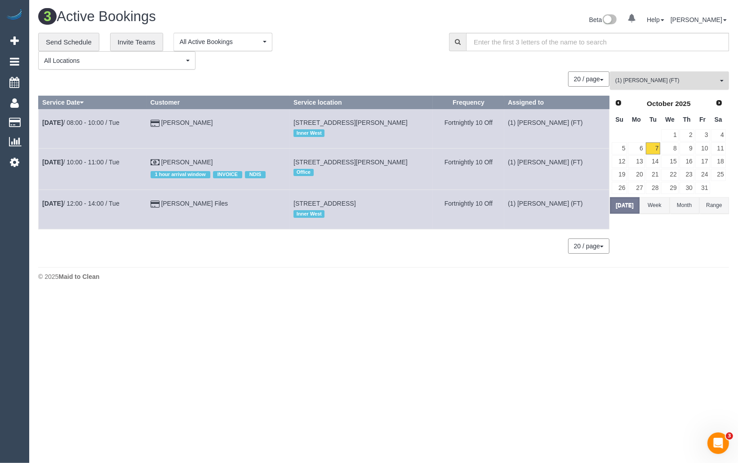
click at [655, 76] on button "(1) Debbie Brodjanac (FT) All Teams" at bounding box center [669, 80] width 119 height 18
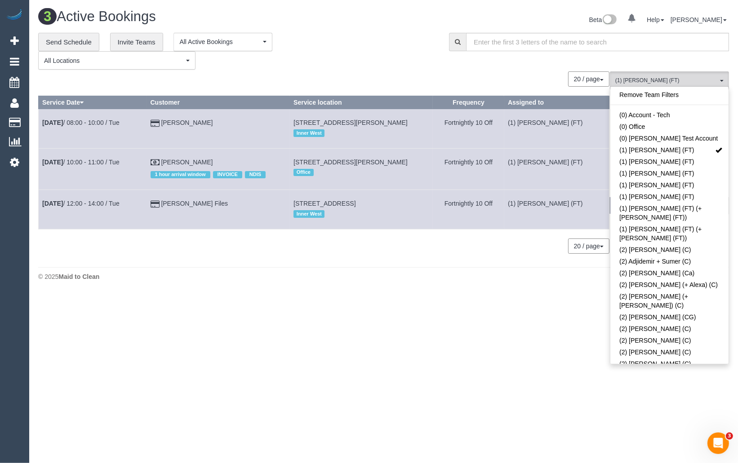
click at [451, 319] on body "0 Beta Your Notifications You have 0 alerts Add Booking Bookings Active Booking…" at bounding box center [369, 231] width 738 height 463
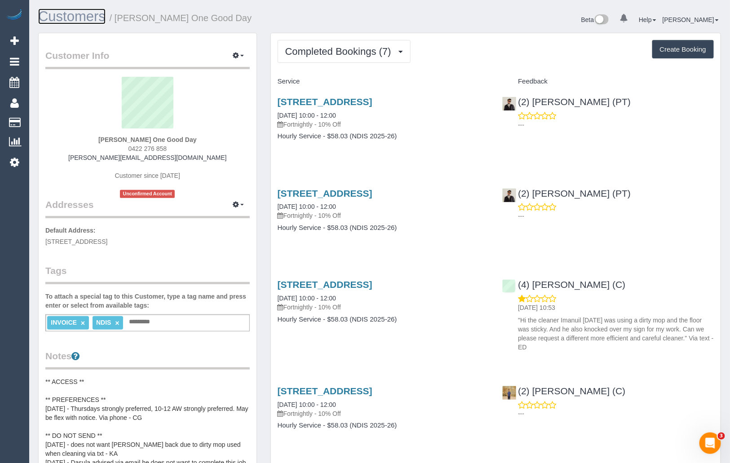
click at [79, 21] on link "Customers" at bounding box center [71, 17] width 67 height 16
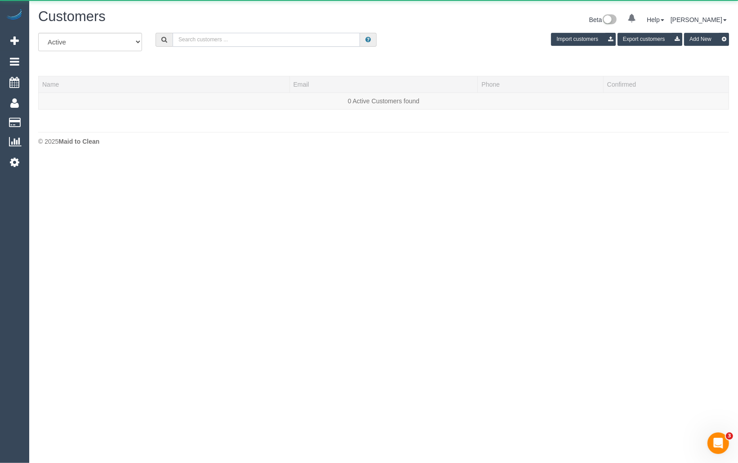
click at [271, 40] on input "text" at bounding box center [265, 40] width 187 height 14
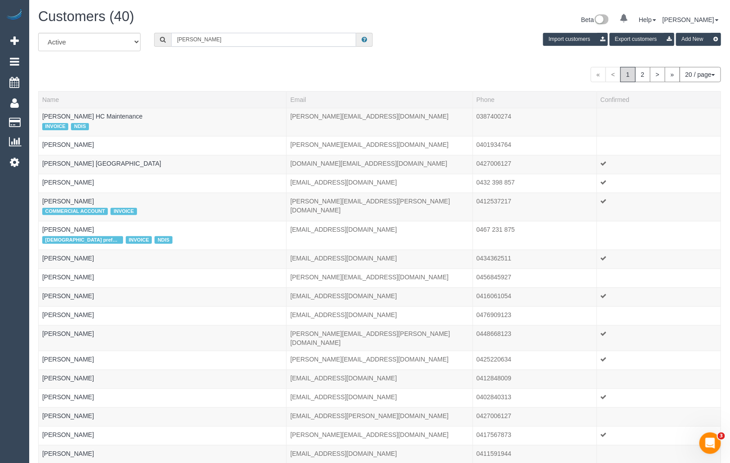
click at [273, 39] on input "[PERSON_NAME]" at bounding box center [263, 40] width 185 height 14
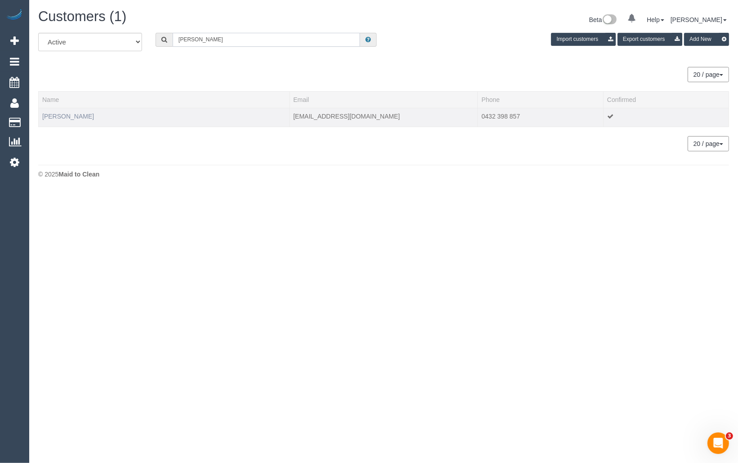
type input "Jacqueline Ab"
click at [57, 118] on link "Jacqueline Ablett" at bounding box center [68, 116] width 52 height 7
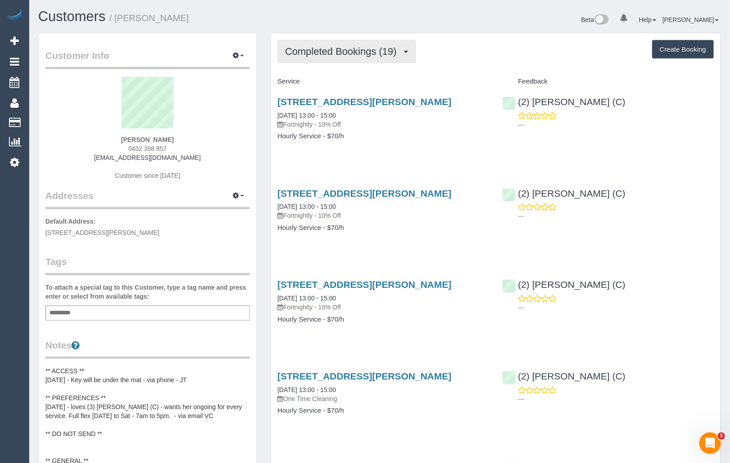
click at [320, 58] on button "Completed Bookings (19)" at bounding box center [347, 51] width 138 height 23
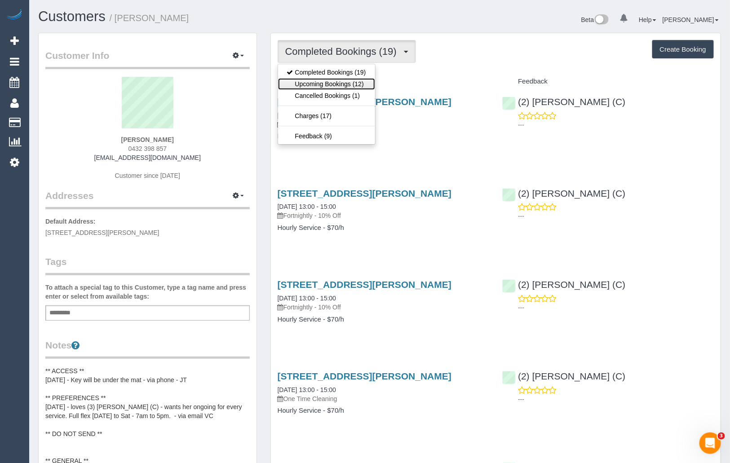
click at [310, 84] on link "Upcoming Bookings (12)" at bounding box center [326, 84] width 97 height 12
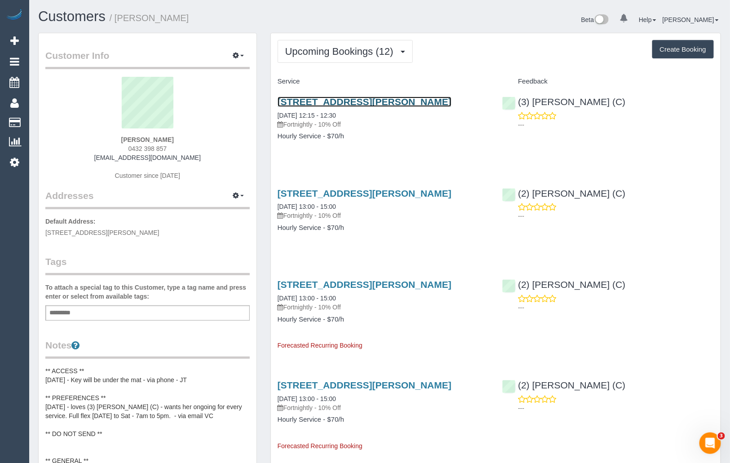
click at [371, 103] on link "5 Jolimont Place, Narre Warren, VIC 3805" at bounding box center [365, 102] width 174 height 10
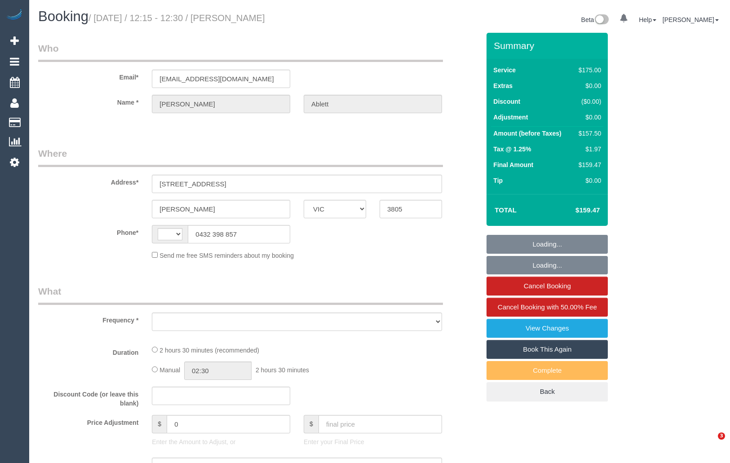
select select "VIC"
select select "string:AU"
select select "object:755"
select select "string:stripe-pm_1RQzBa2GScqysDRVj8HqEay9"
select select "number:29"
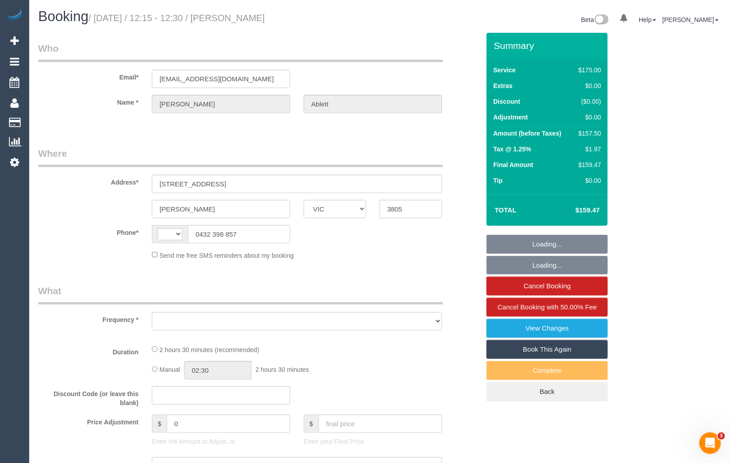
select select "number:14"
select select "number:19"
select select "number:23"
select select "number:34"
select select "number:12"
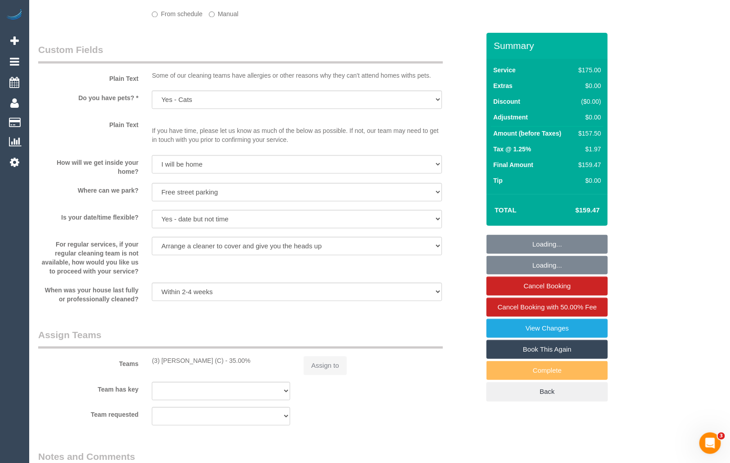
select select "object:1087"
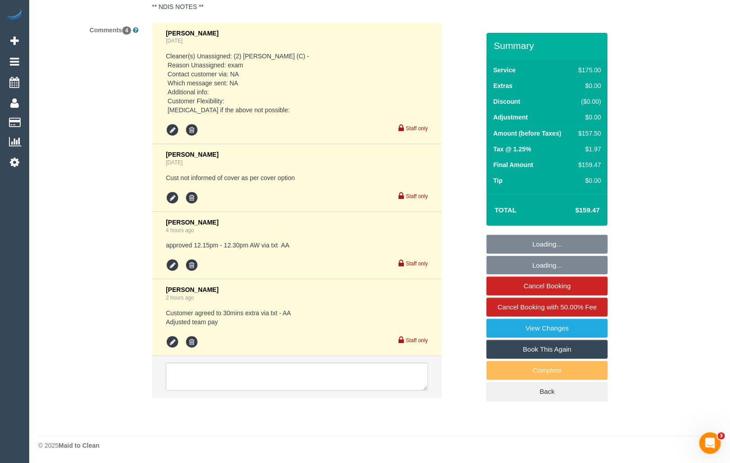
select select "150"
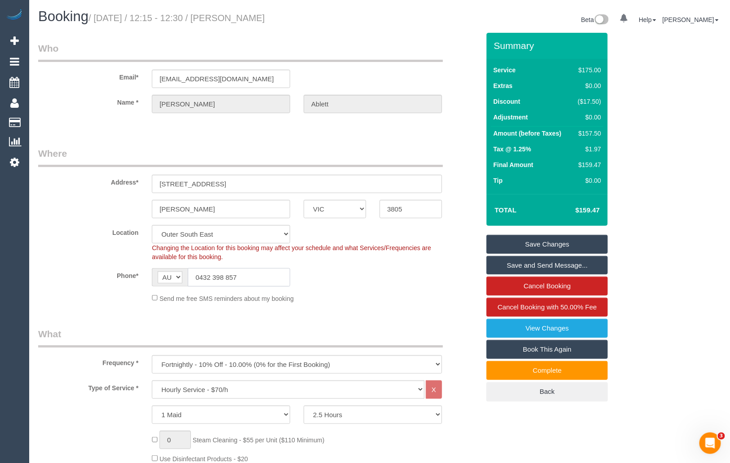
drag, startPoint x: 246, startPoint y: 278, endPoint x: 191, endPoint y: 278, distance: 55.3
click at [191, 278] on input "0432 398 857" at bounding box center [239, 277] width 102 height 18
